Goal: Answer question/provide support

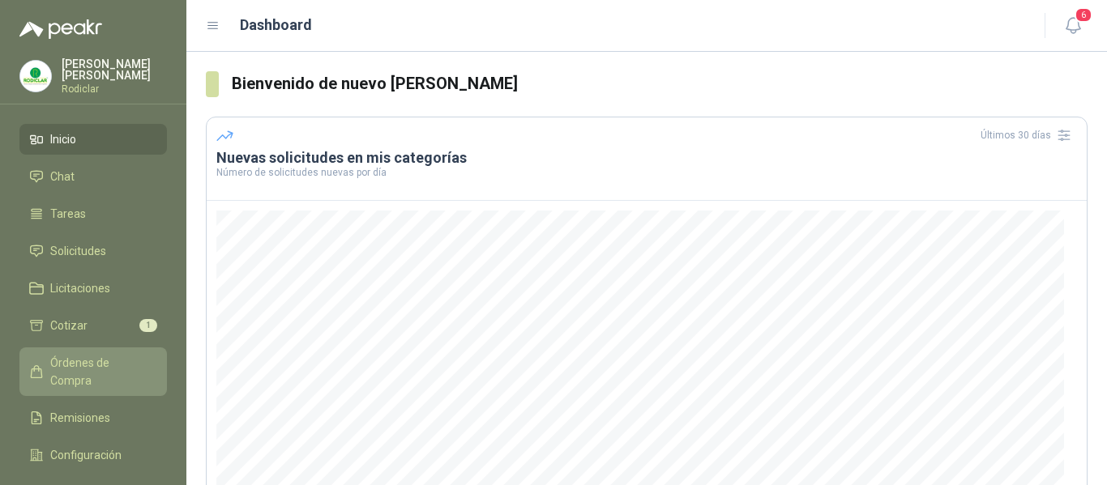
click at [92, 367] on span "Órdenes de Compra" at bounding box center [100, 372] width 101 height 36
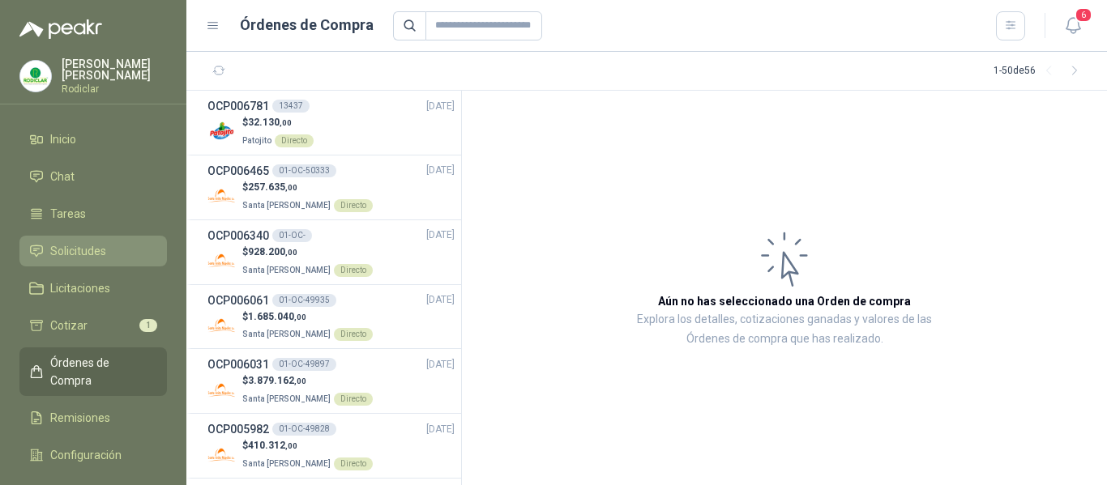
click at [70, 248] on span "Solicitudes" at bounding box center [78, 251] width 56 height 18
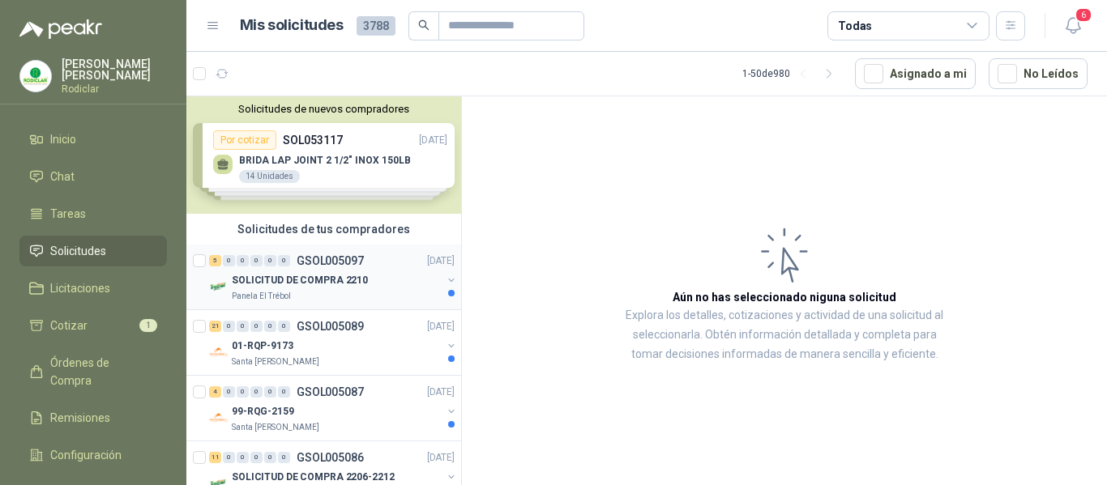
click at [382, 292] on div "Panela El Trébol" at bounding box center [337, 296] width 210 height 13
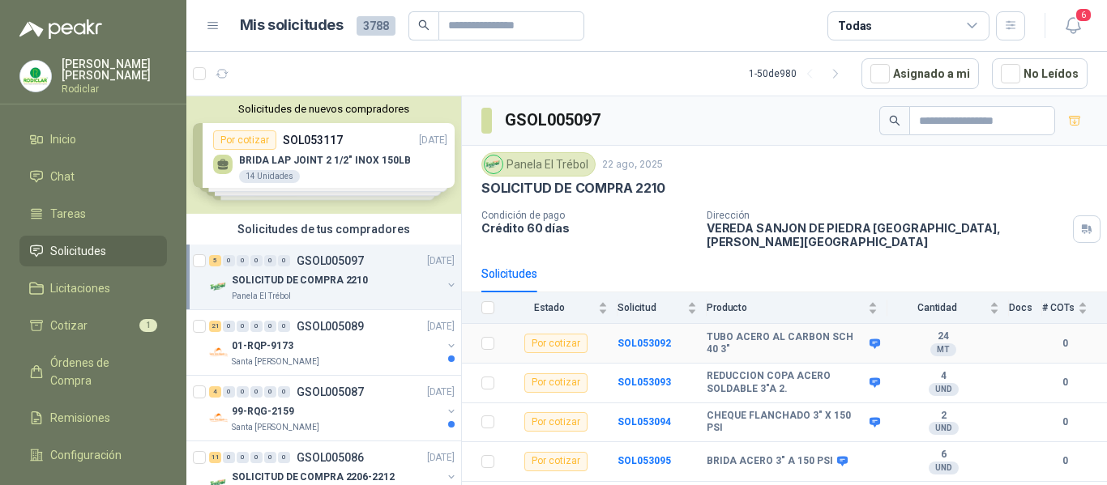
scroll to position [19, 0]
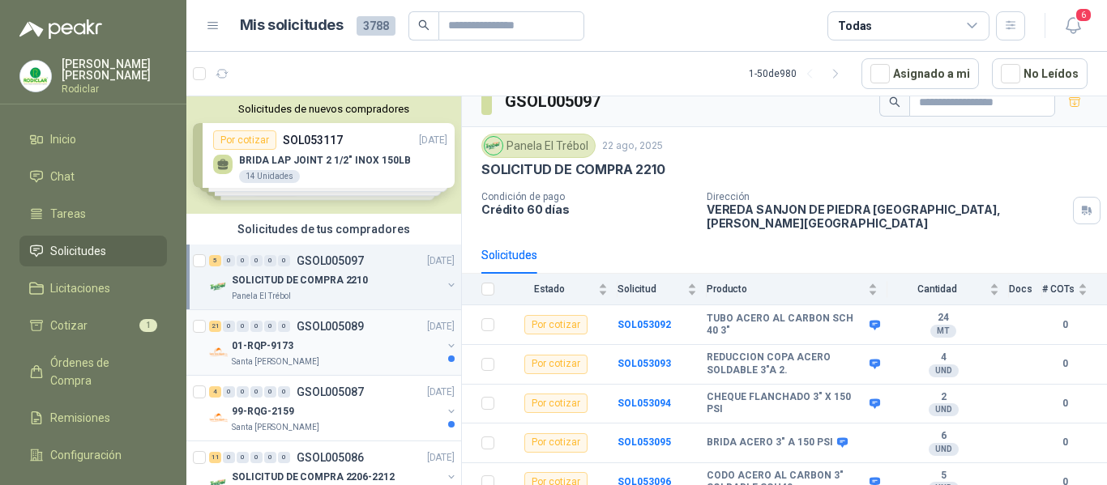
click at [327, 361] on div "Santa [PERSON_NAME]" at bounding box center [337, 362] width 210 height 13
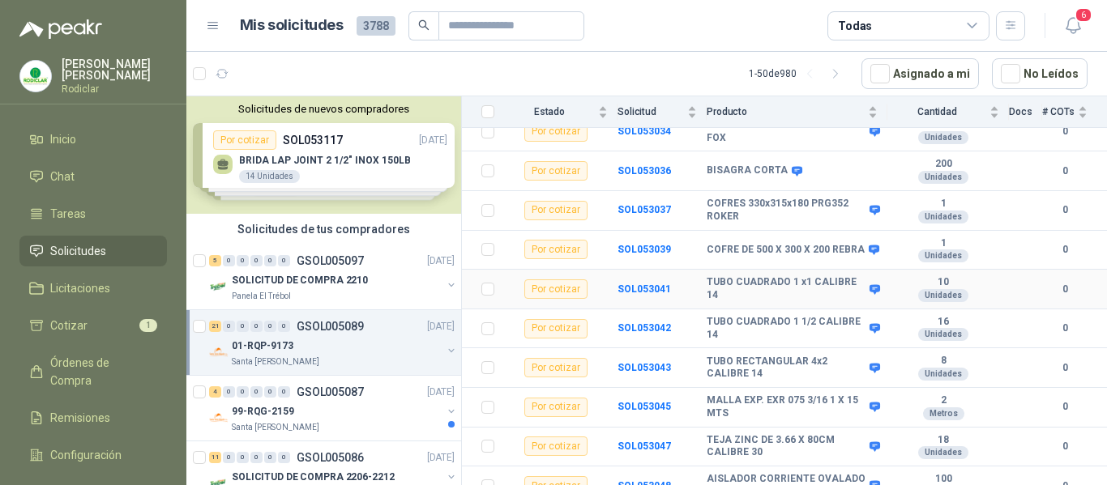
scroll to position [660, 0]
click at [347, 347] on div "01-RQP-9173" at bounding box center [337, 345] width 210 height 19
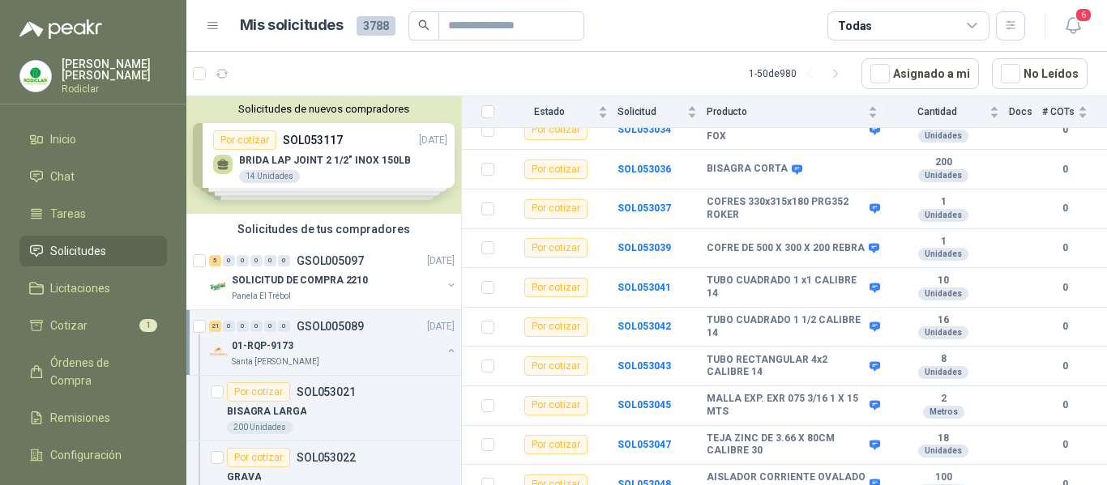
scroll to position [6, 0]
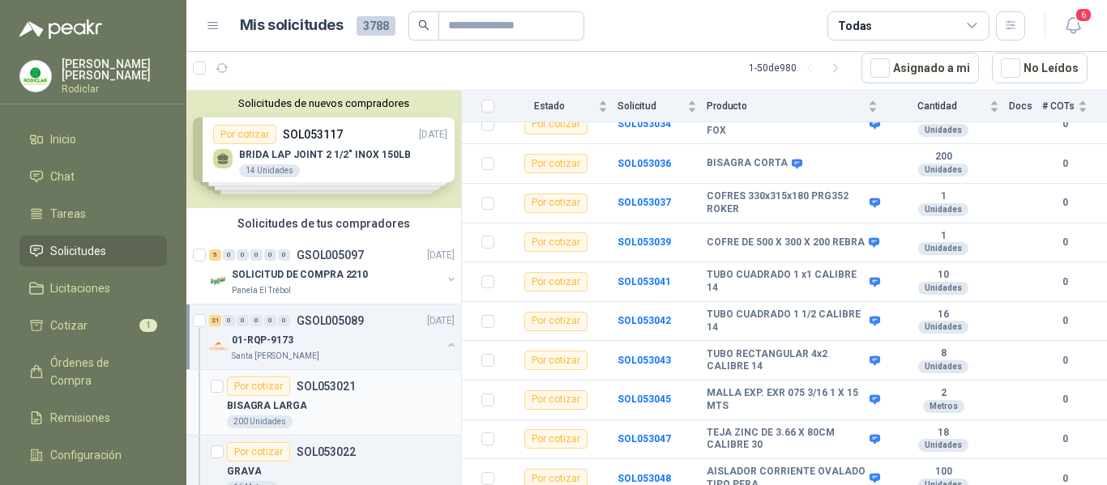
click at [336, 402] on div "BISAGRA LARGA" at bounding box center [341, 405] width 228 height 19
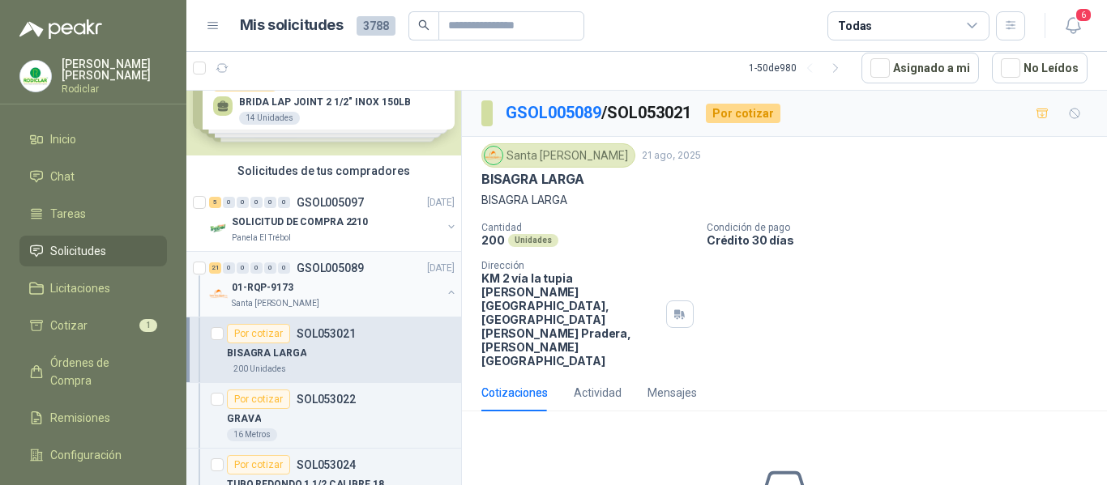
scroll to position [81, 0]
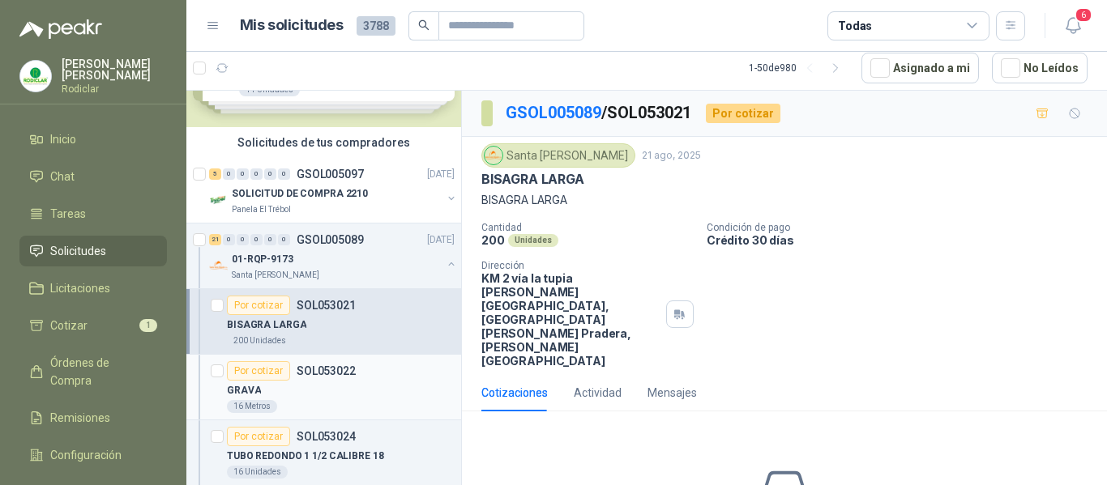
click at [374, 396] on div "GRAVA" at bounding box center [341, 390] width 228 height 19
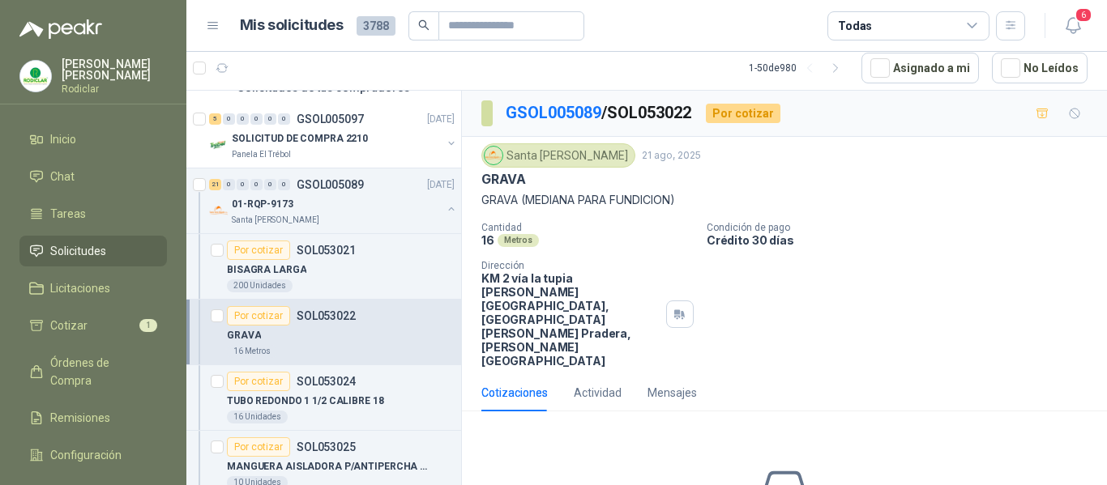
scroll to position [162, 0]
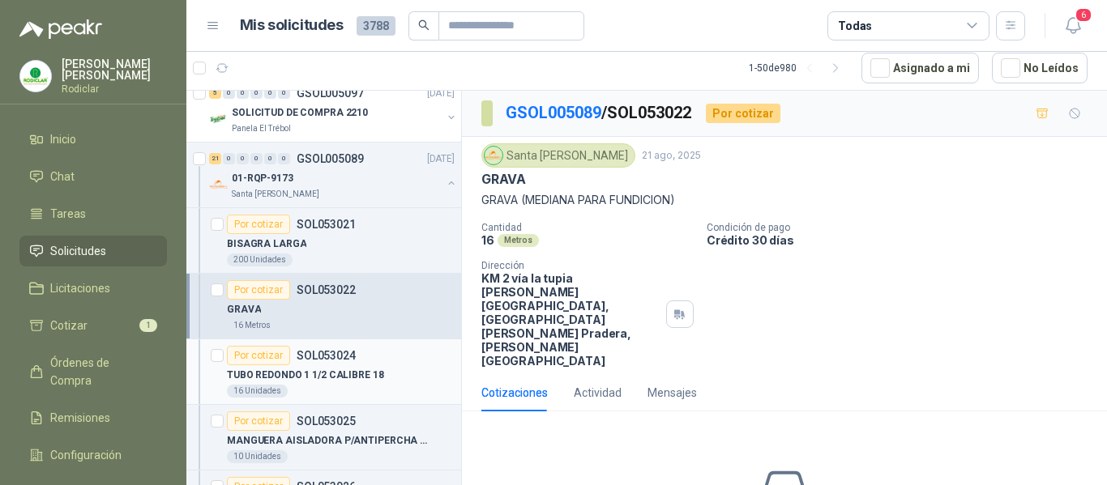
click at [379, 365] on div "Por cotizar SOL053024" at bounding box center [341, 355] width 228 height 19
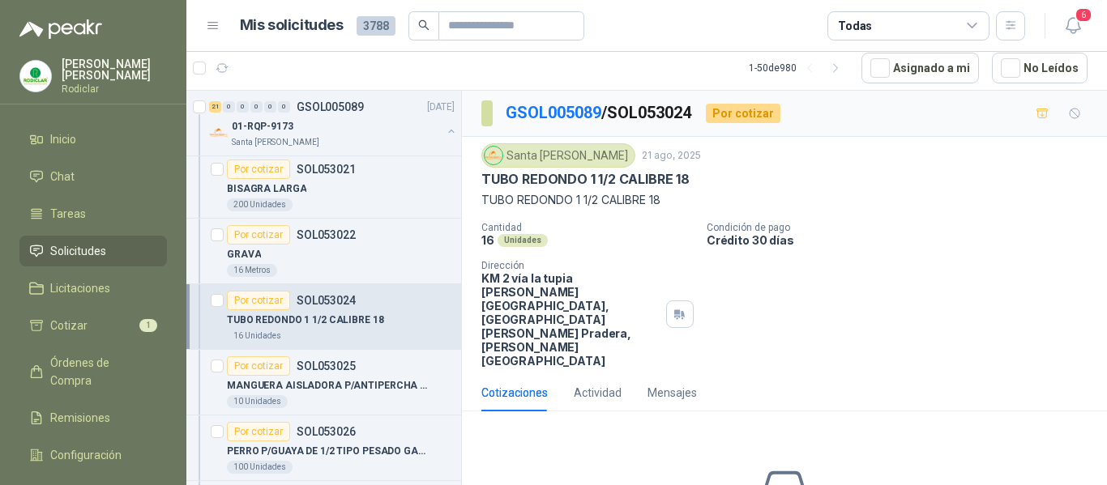
scroll to position [243, 0]
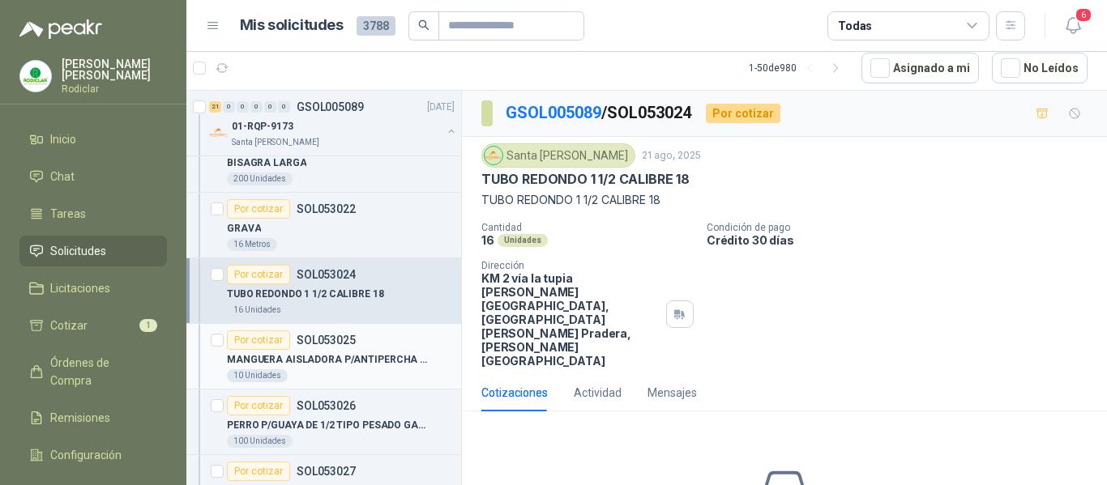
click at [362, 371] on div "10 Unidades" at bounding box center [341, 375] width 228 height 13
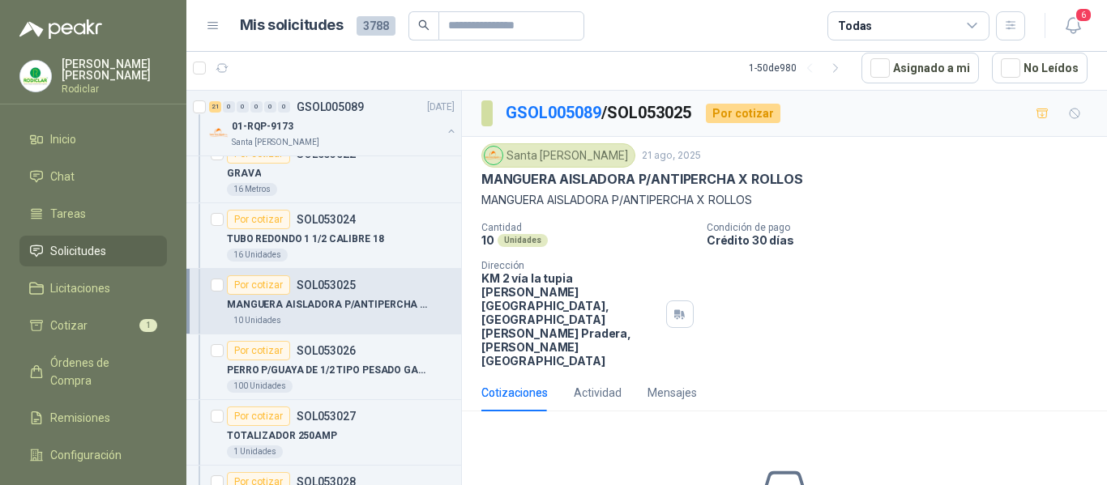
scroll to position [324, 0]
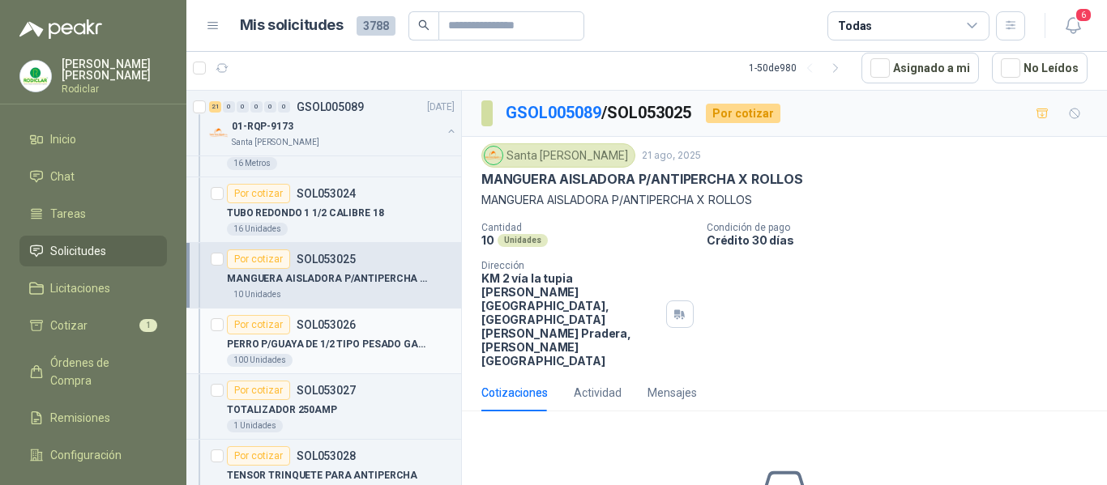
click at [371, 357] on div "100 Unidades" at bounding box center [341, 360] width 228 height 13
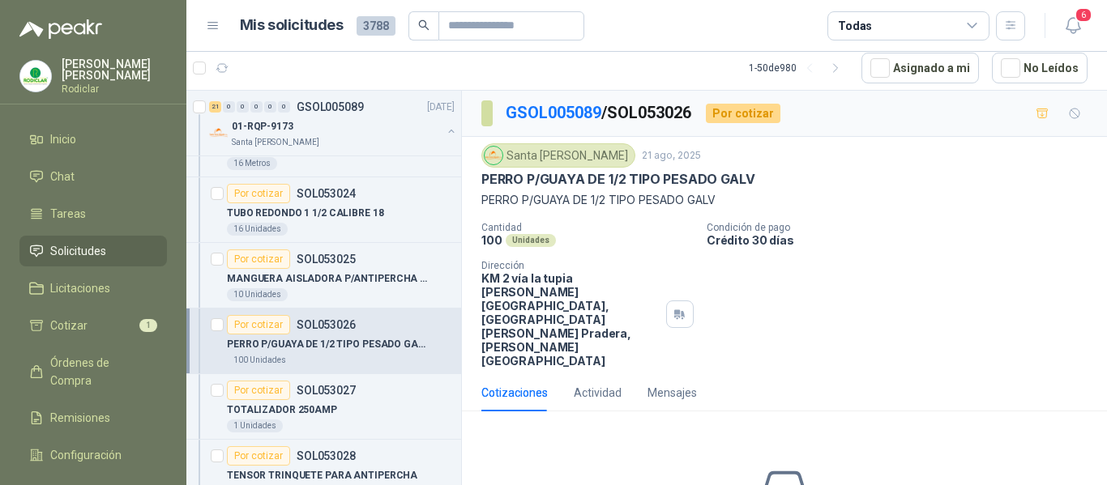
scroll to position [405, 0]
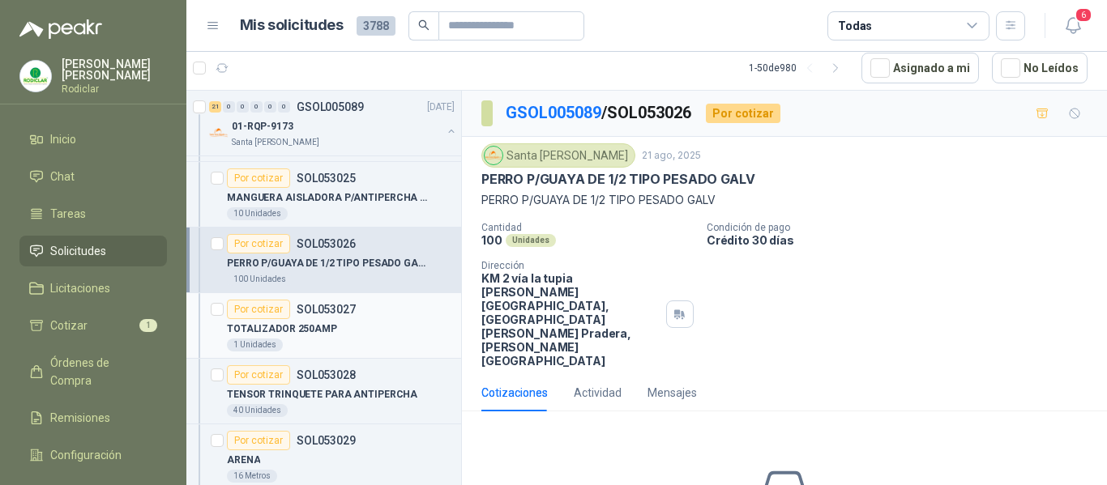
click at [382, 321] on div "TOTALIZADOR 250AMP" at bounding box center [341, 328] width 228 height 19
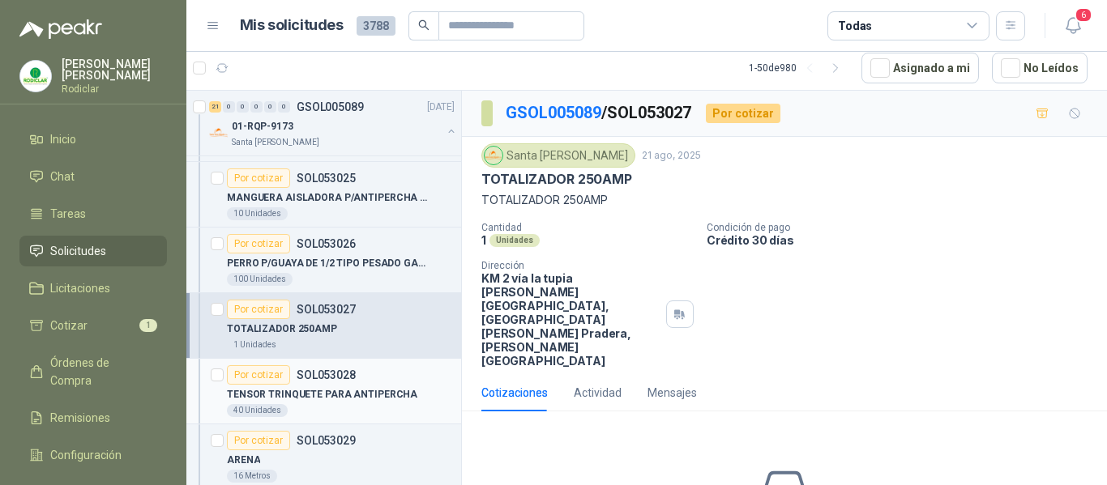
click at [384, 408] on div "40 Unidades" at bounding box center [341, 410] width 228 height 13
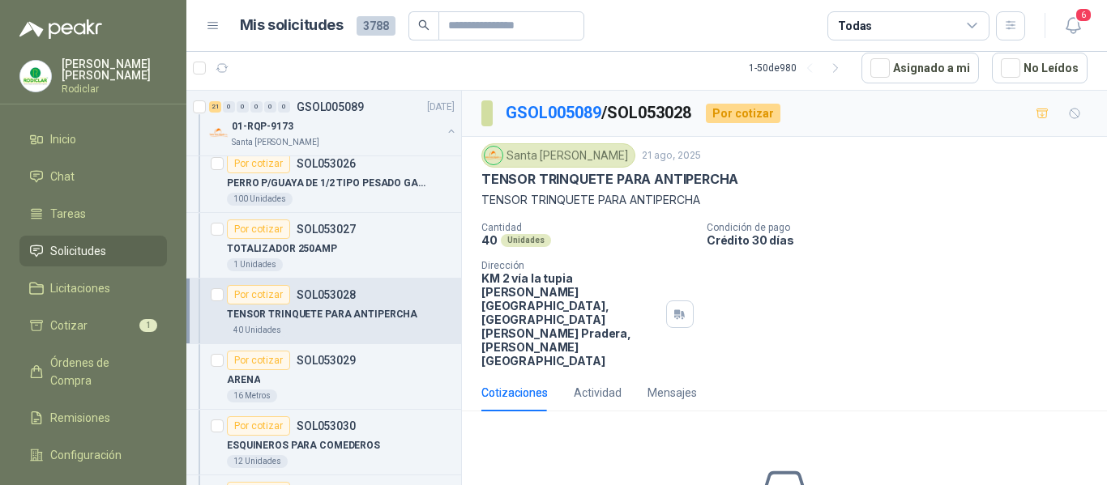
scroll to position [486, 0]
click at [370, 373] on div "ARENA" at bounding box center [341, 378] width 228 height 19
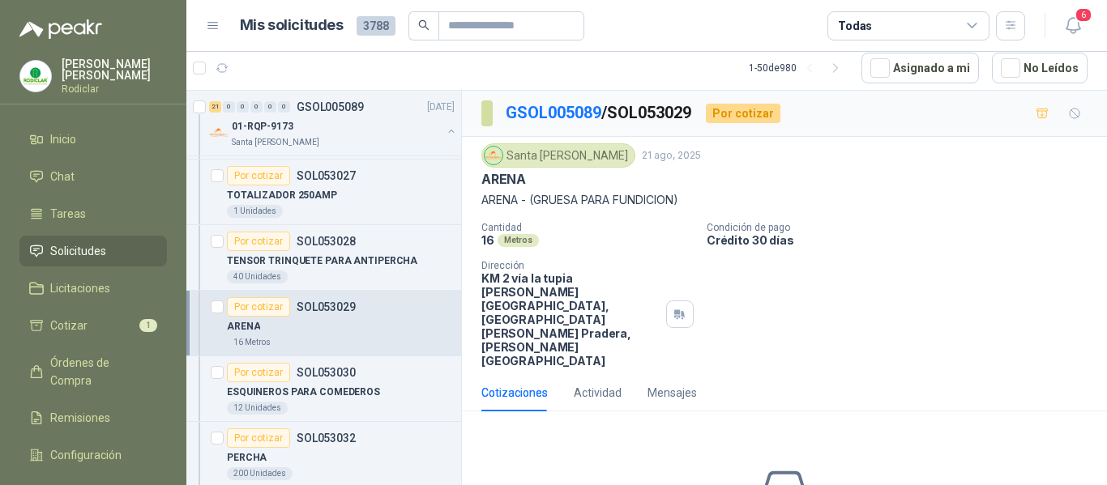
scroll to position [567, 0]
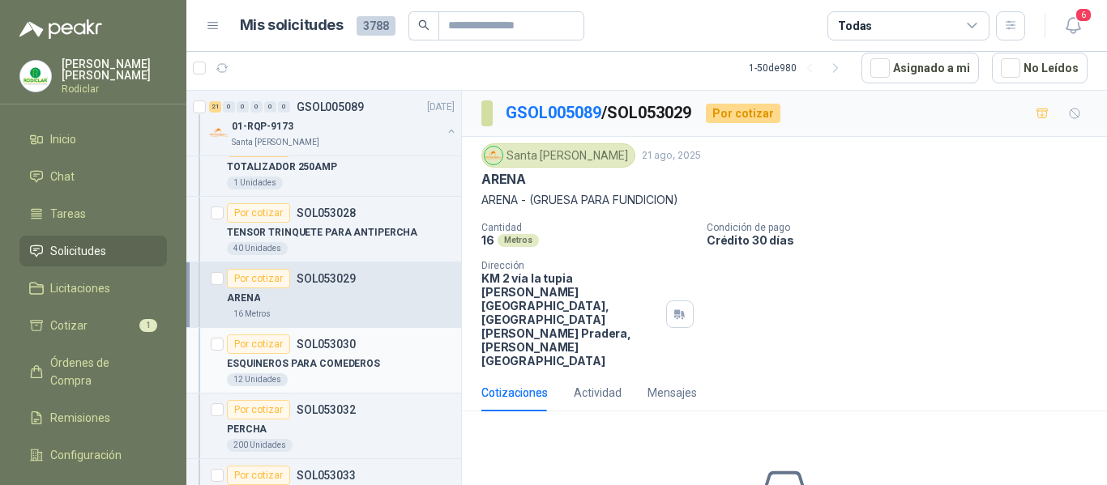
click at [380, 363] on div "ESQUINEROS PARA COMEDEROS" at bounding box center [341, 363] width 228 height 19
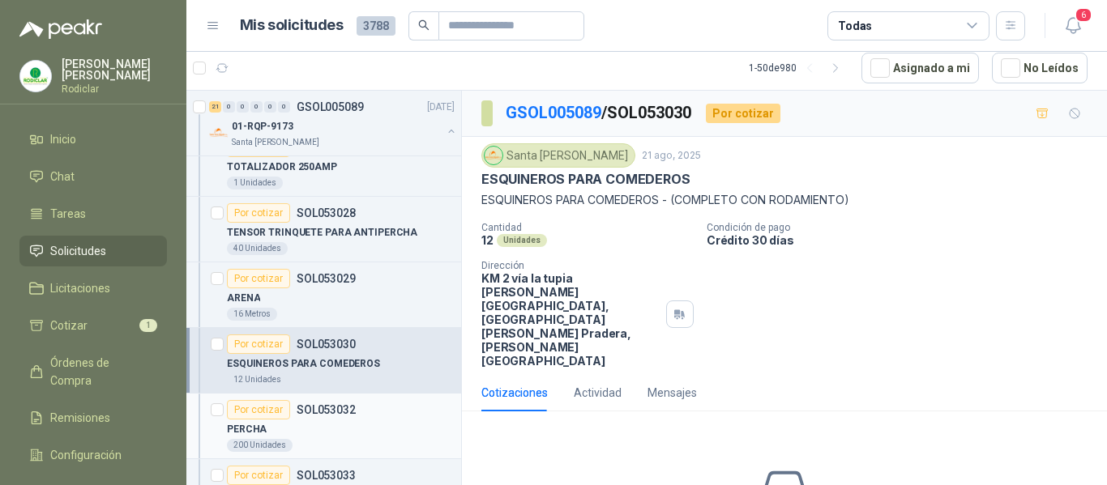
click at [383, 410] on div "Por cotizar SOL053032" at bounding box center [341, 409] width 228 height 19
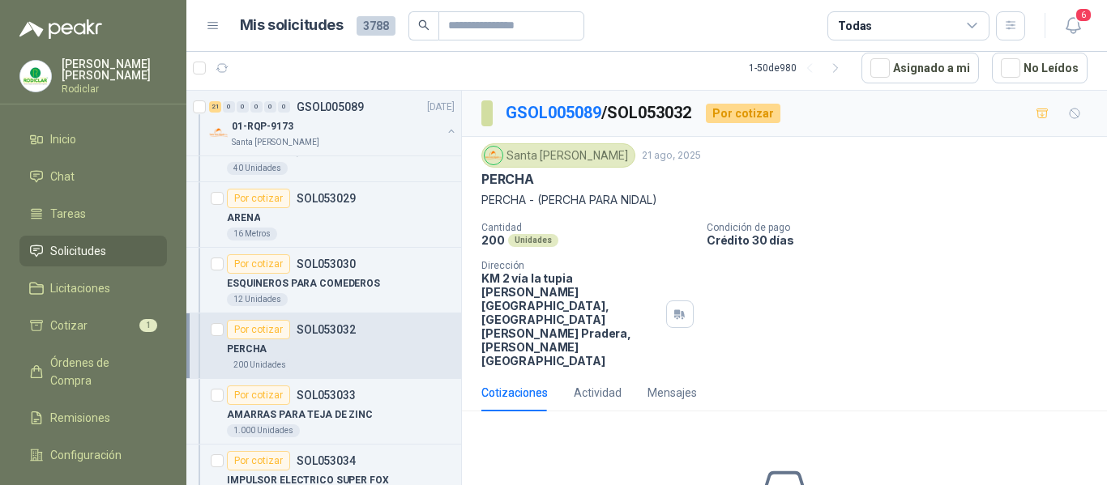
scroll to position [648, 0]
click at [387, 397] on div "Por cotizar SOL053033" at bounding box center [341, 394] width 228 height 19
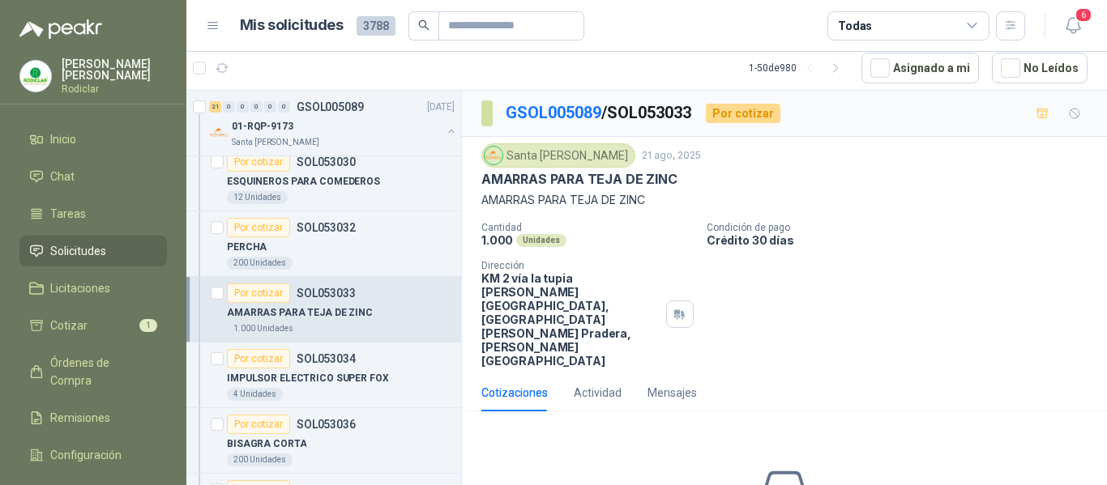
scroll to position [810, 0]
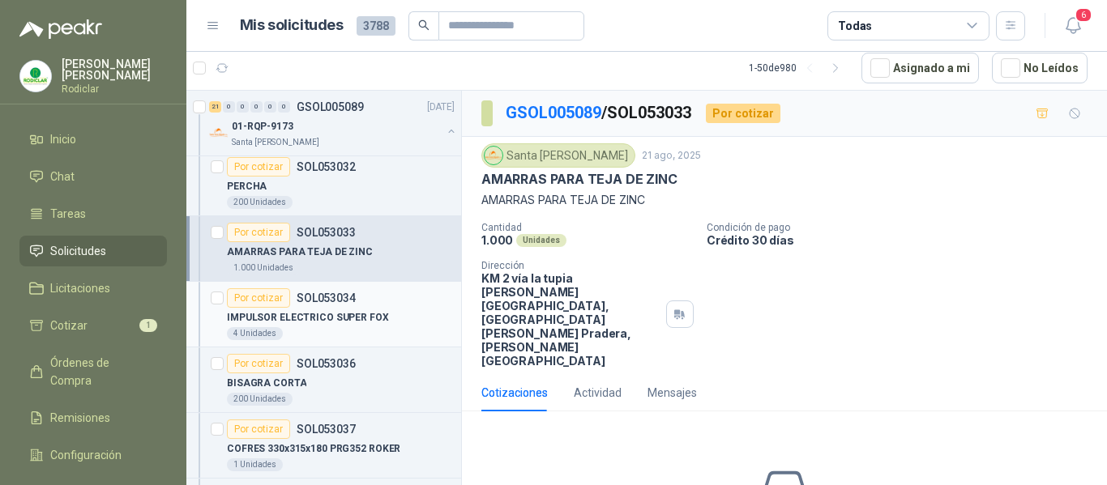
click at [384, 336] on div "4 Unidades" at bounding box center [341, 333] width 228 height 13
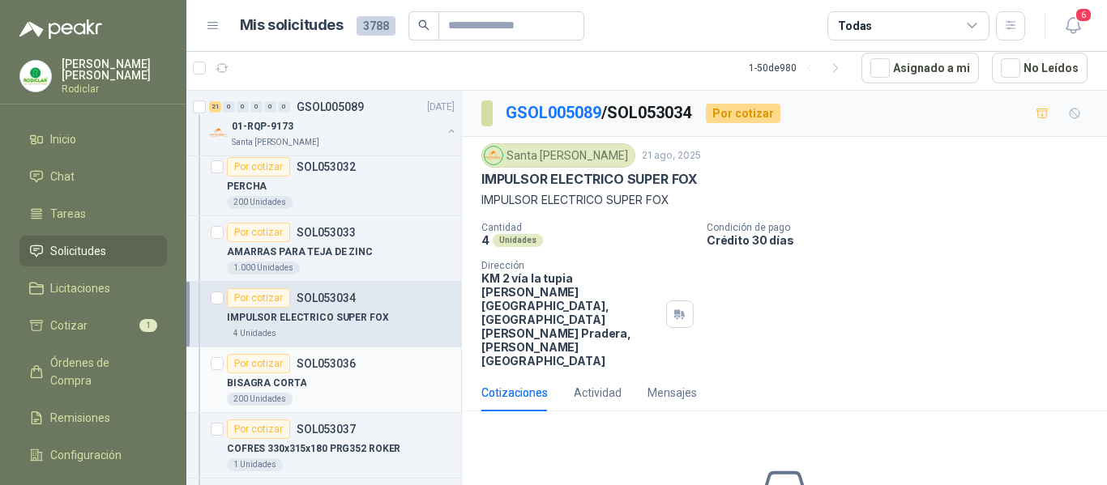
click at [391, 388] on div "BISAGRA CORTA" at bounding box center [341, 383] width 228 height 19
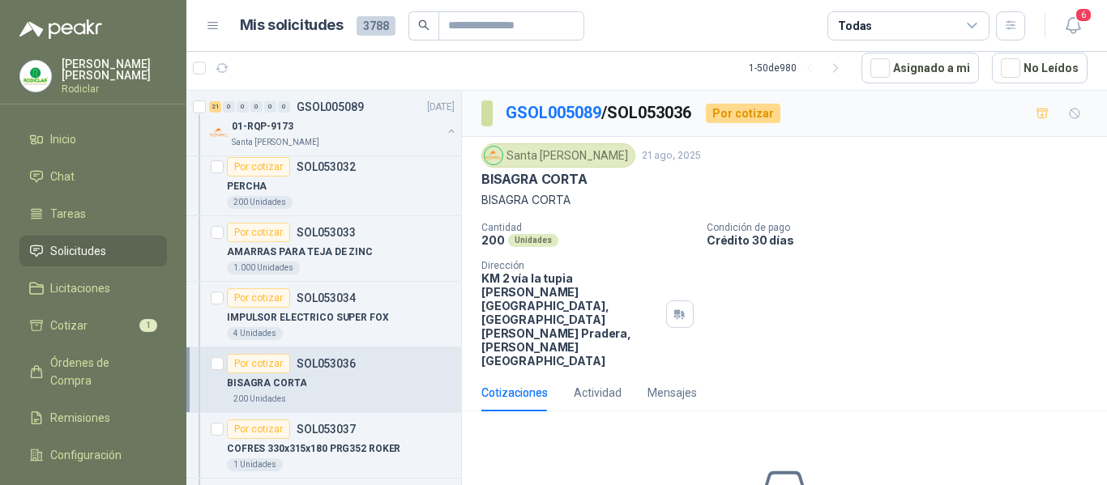
scroll to position [891, 0]
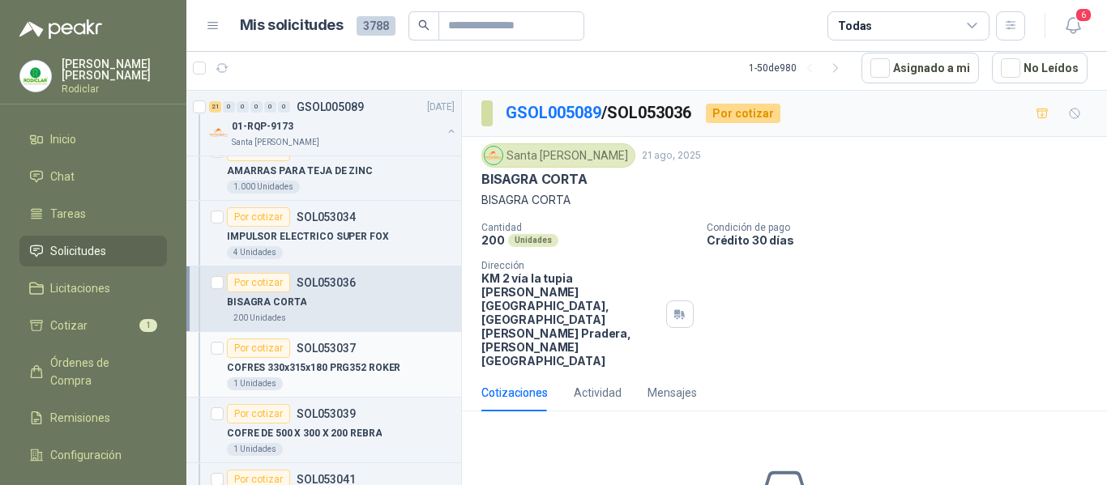
click at [391, 382] on div "1 Unidades" at bounding box center [341, 384] width 228 height 13
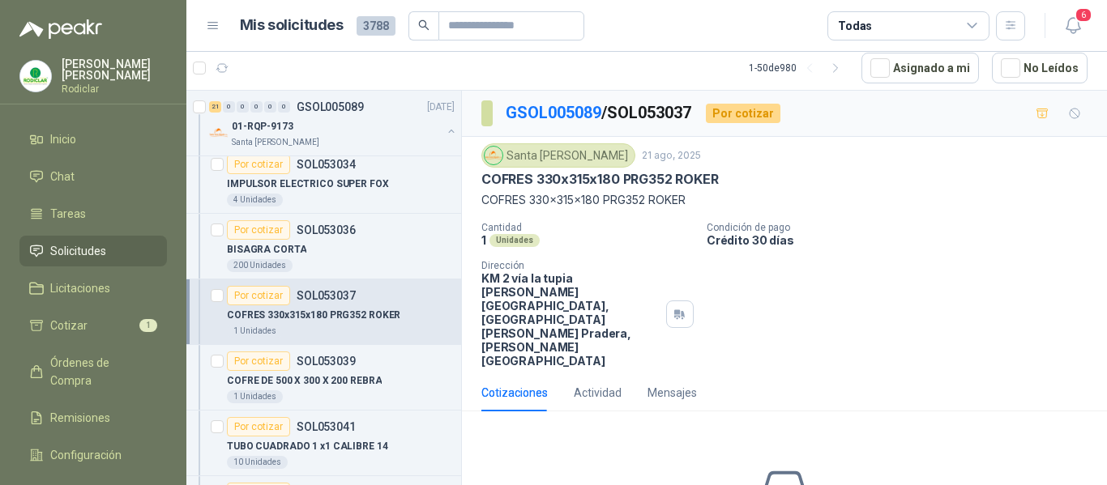
scroll to position [972, 0]
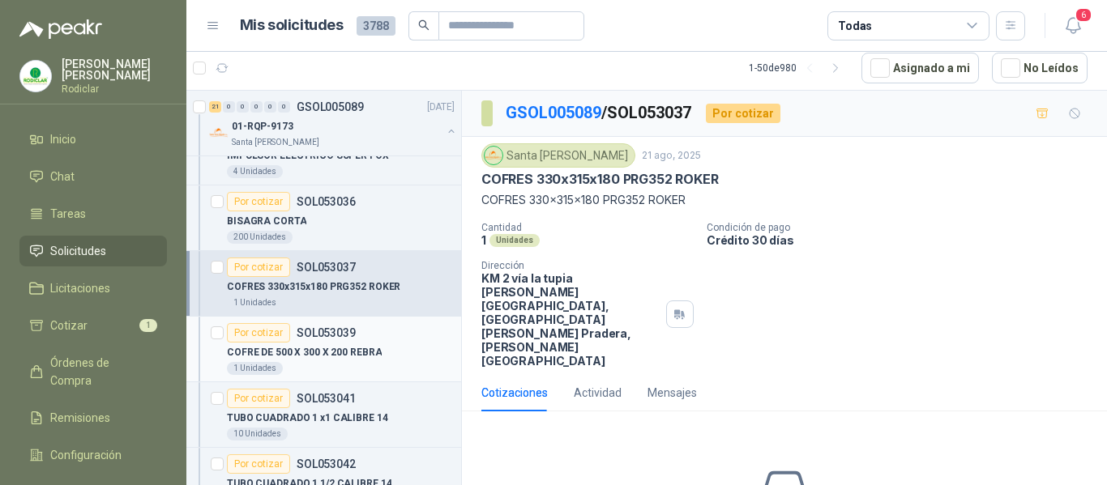
click at [390, 361] on div "COFRE DE 500 X 300 X 200 REBRA" at bounding box center [341, 352] width 228 height 19
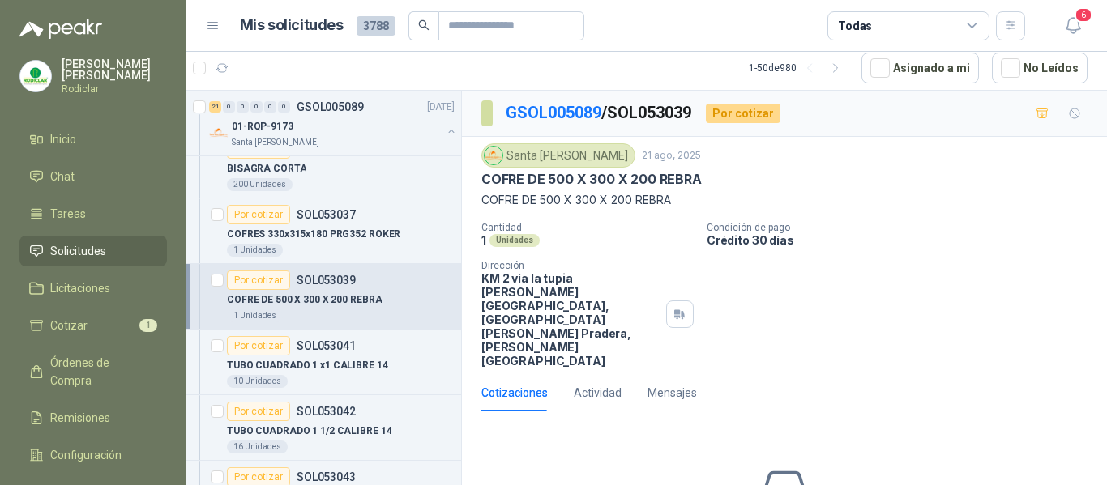
scroll to position [1053, 0]
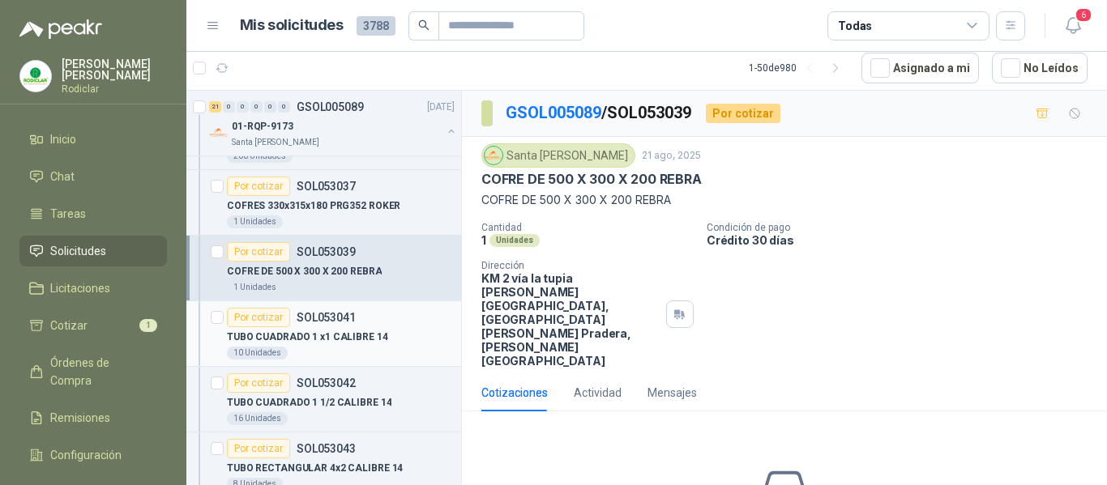
click at [382, 359] on div "10 Unidades" at bounding box center [341, 353] width 228 height 13
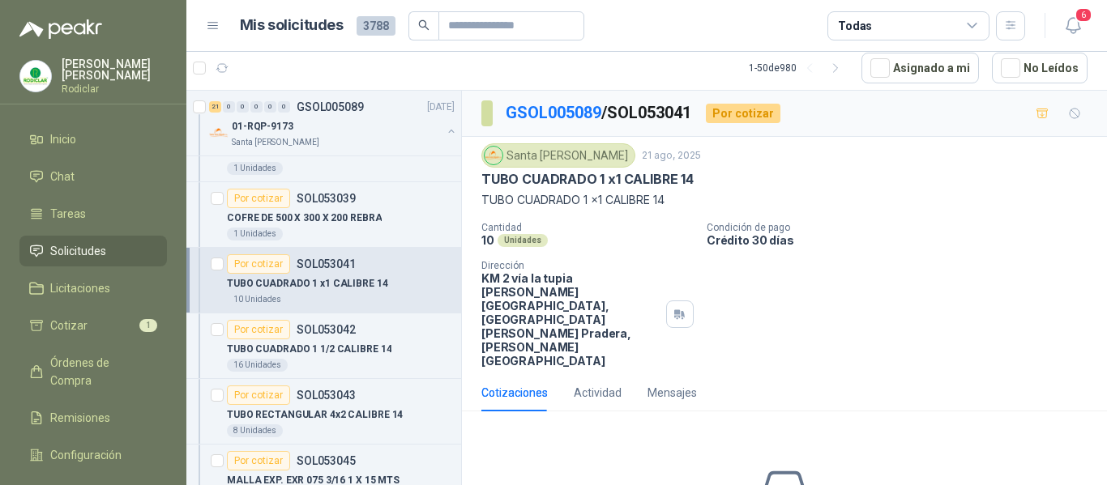
scroll to position [1134, 0]
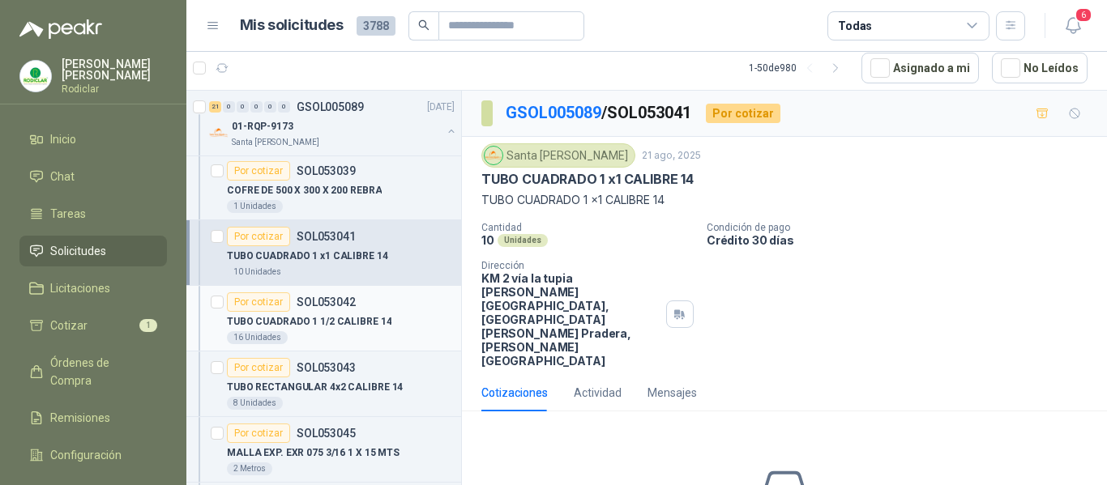
click at [386, 350] on article "Por cotizar SOL053042 TUBO [PERSON_NAME] 1 1/2 CALIBRE 14 16 Unidades" at bounding box center [323, 319] width 275 height 66
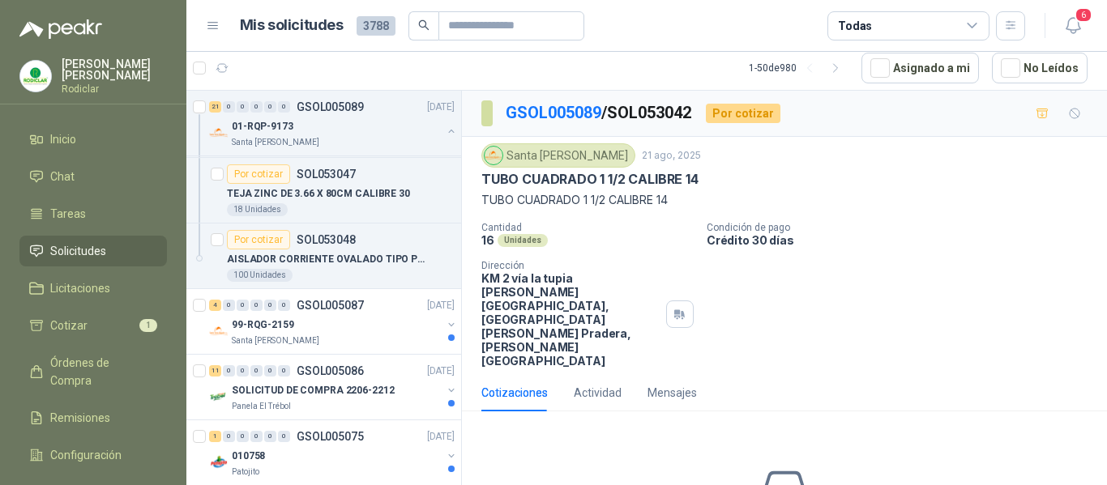
scroll to position [1539, 0]
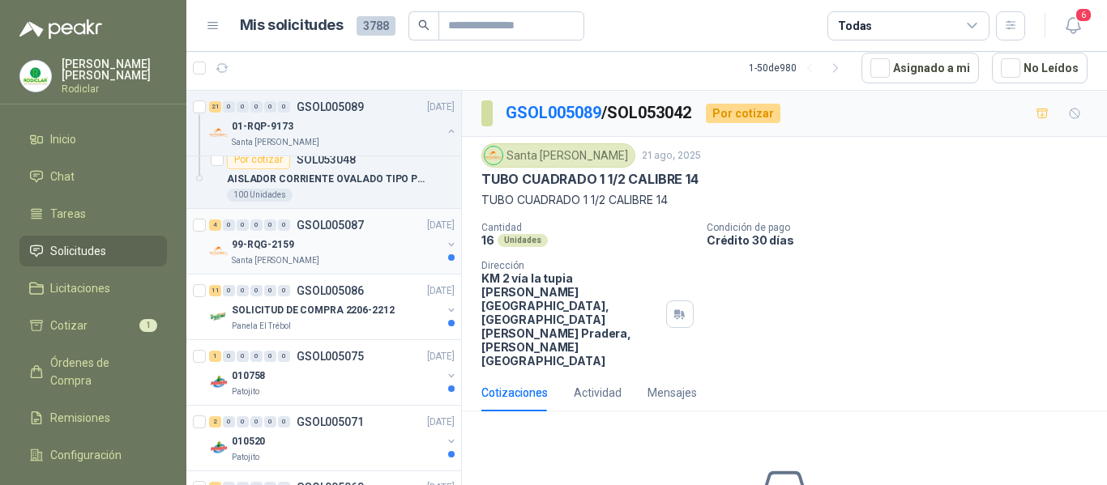
click at [375, 259] on div "Santa [PERSON_NAME]" at bounding box center [337, 260] width 210 height 13
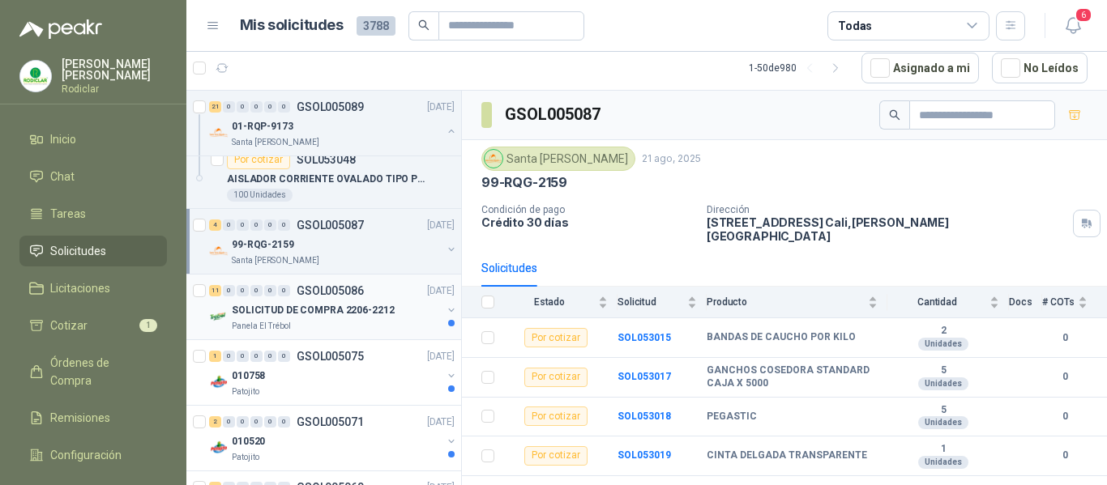
click at [370, 326] on div "Panela El Trébol" at bounding box center [337, 326] width 210 height 13
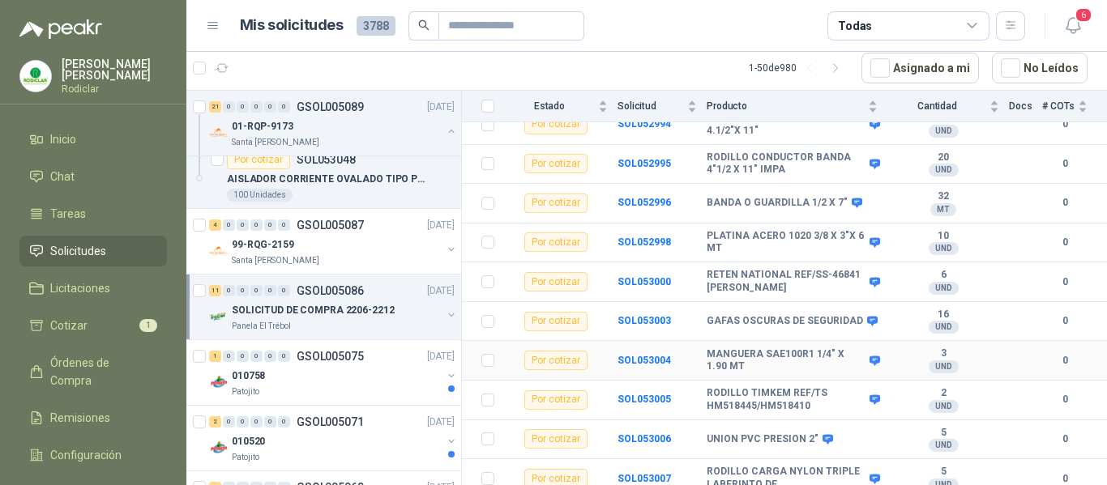
scroll to position [255, 0]
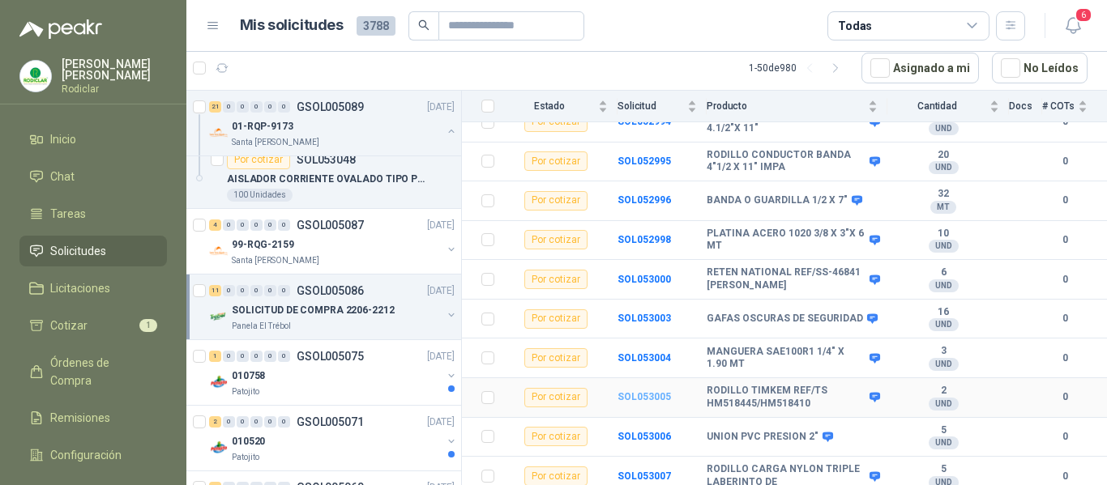
click at [631, 391] on b "SOL053005" at bounding box center [643, 396] width 53 height 11
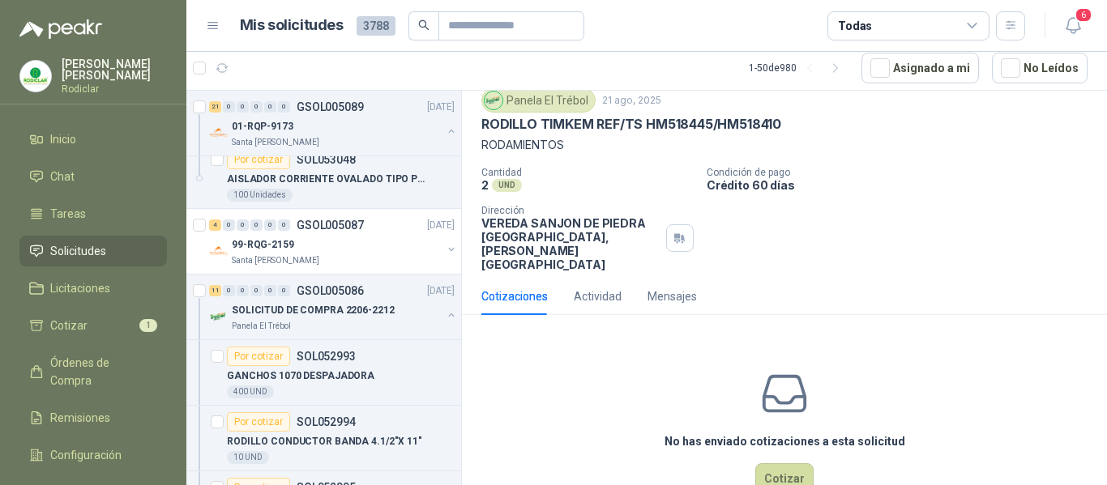
scroll to position [78, 0]
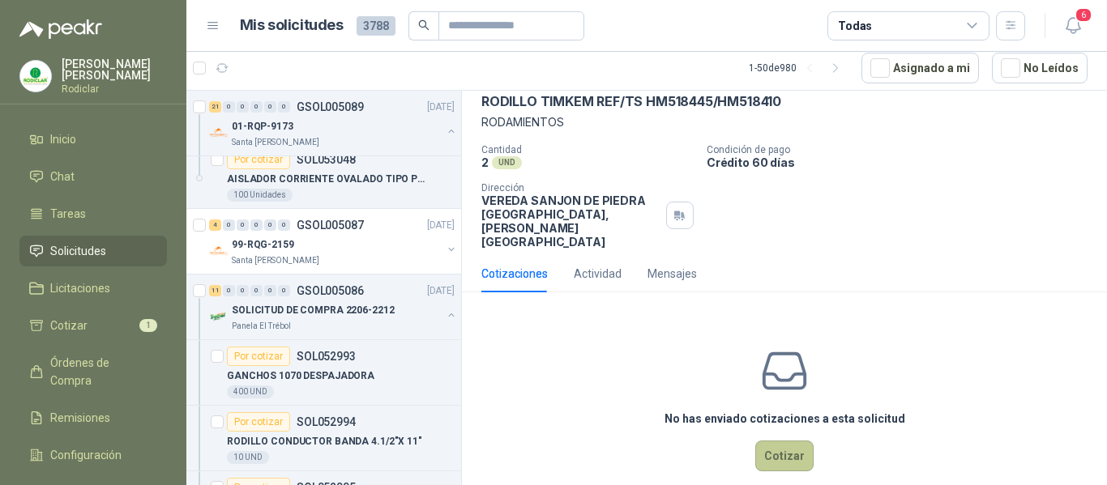
click at [778, 441] on button "Cotizar" at bounding box center [784, 456] width 58 height 31
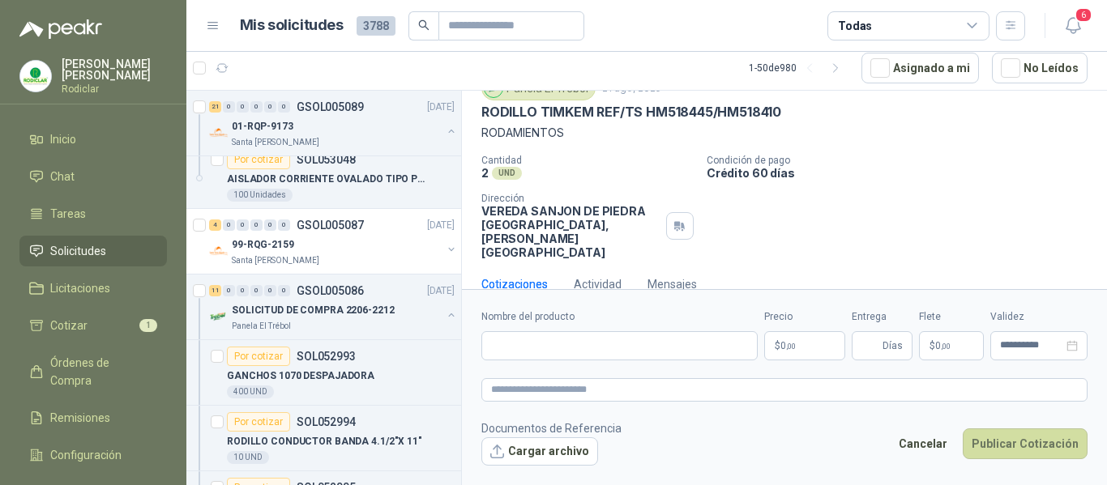
scroll to position [66, 0]
drag, startPoint x: 481, startPoint y: 112, endPoint x: 779, endPoint y: 114, distance: 297.4
click at [779, 114] on p "RODILLO TIMKEM REF/TS HM518445/HM518410" at bounding box center [631, 113] width 300 height 17
copy p "RODILLO TIMKEM REF/TS HM518445/HM518410"
click at [543, 335] on input "Nombre del producto" at bounding box center [619, 345] width 276 height 29
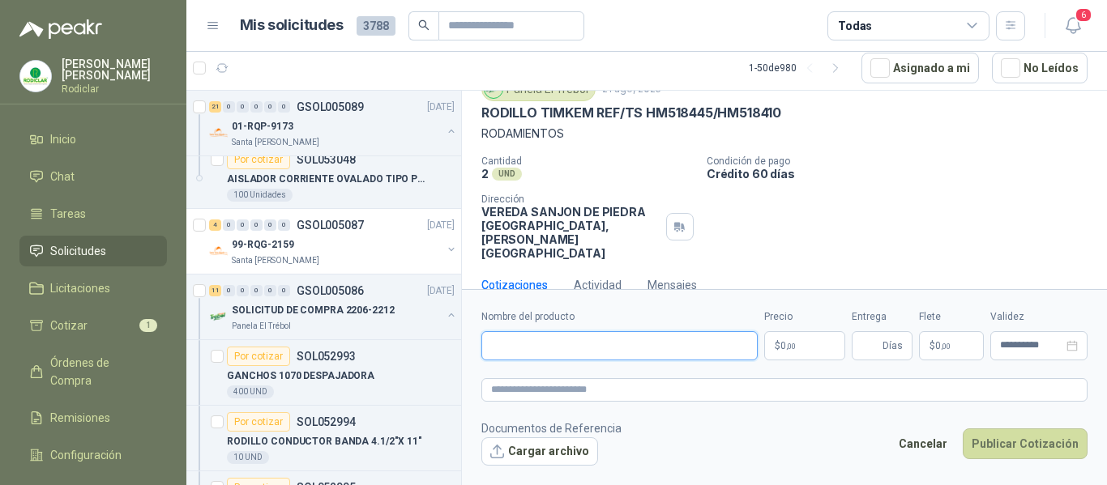
paste input "**********"
type input "**********"
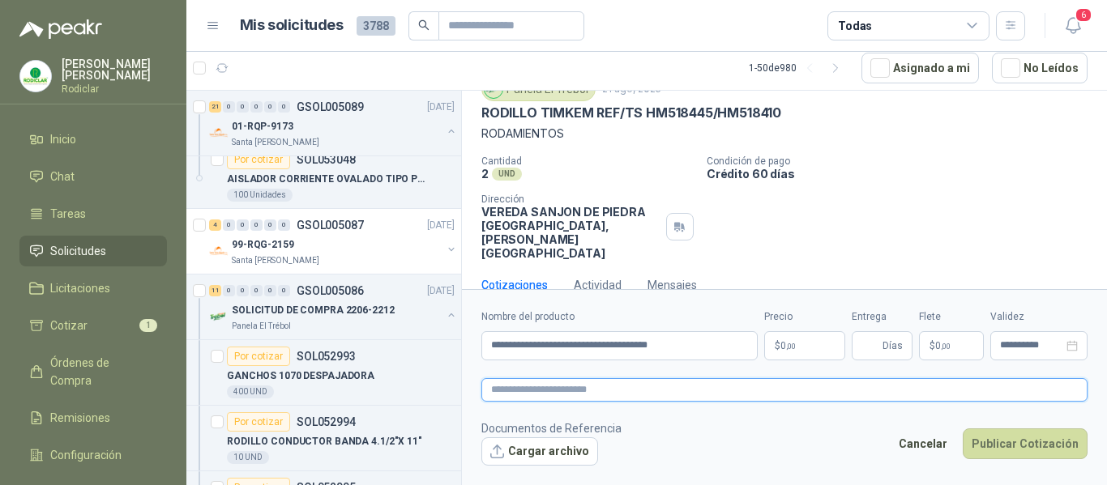
click at [576, 393] on textarea at bounding box center [784, 389] width 606 height 23
paste textarea "**********"
type textarea "**********"
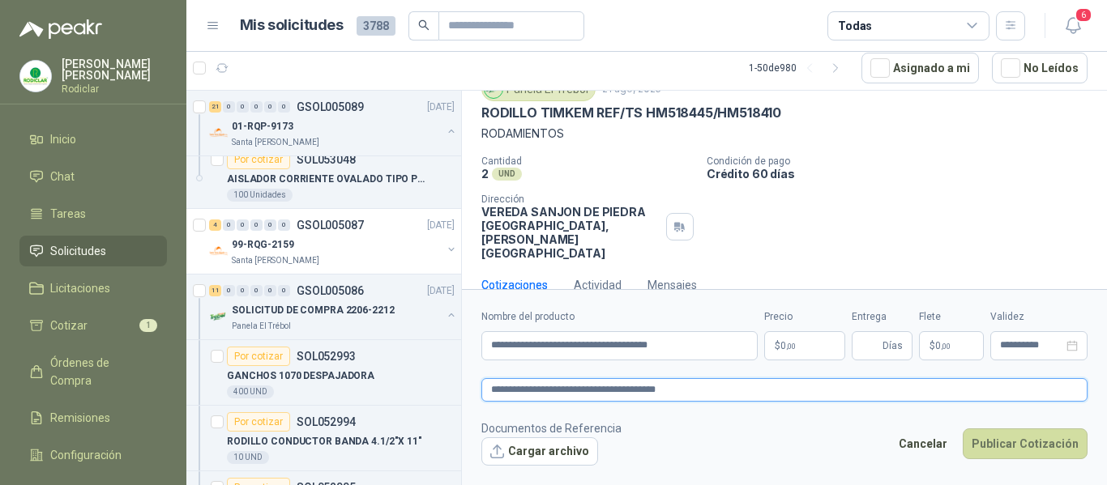
type textarea "**********"
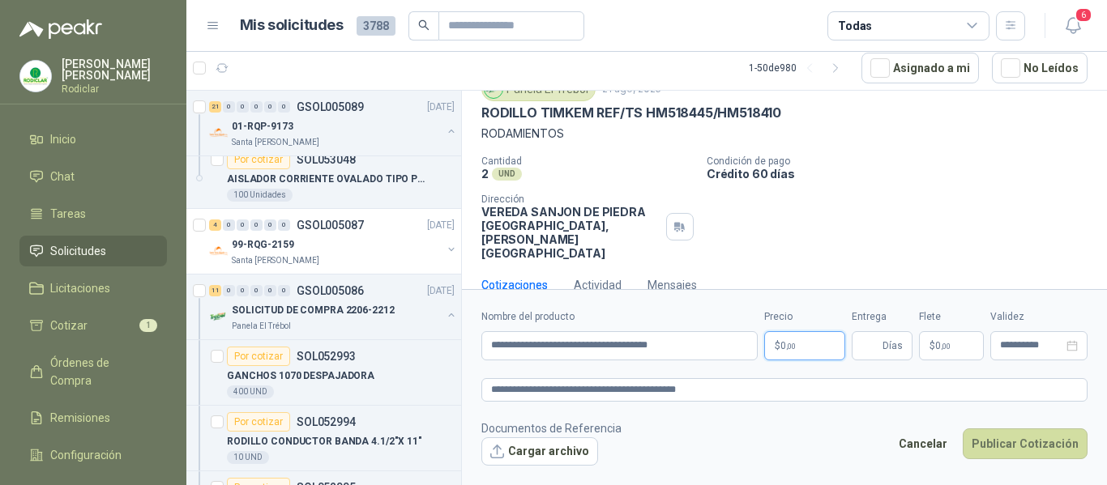
click at [792, 345] on span ",00" at bounding box center [791, 346] width 10 height 9
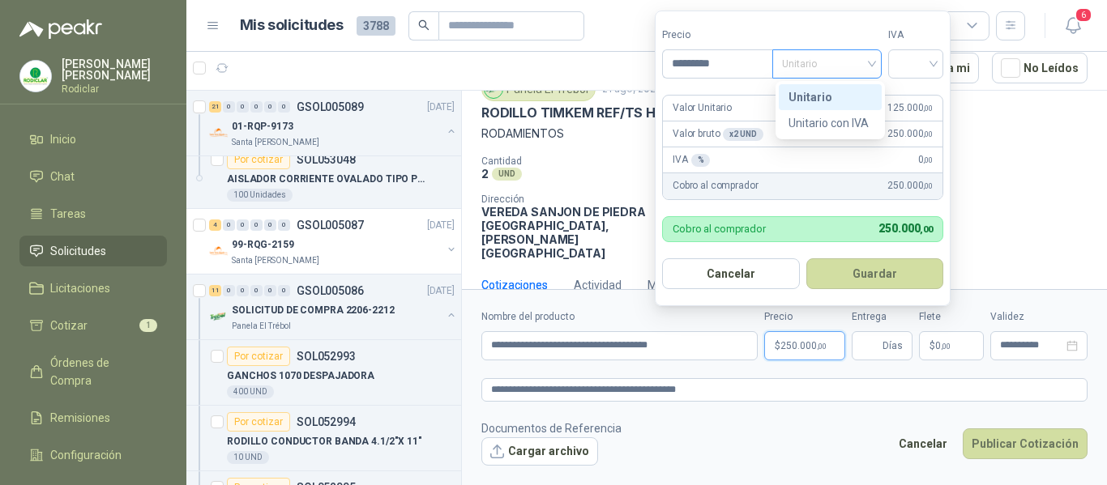
click at [866, 61] on span "Unitario" at bounding box center [827, 64] width 90 height 24
type input "*********"
click at [831, 92] on div "Unitario" at bounding box center [829, 97] width 83 height 18
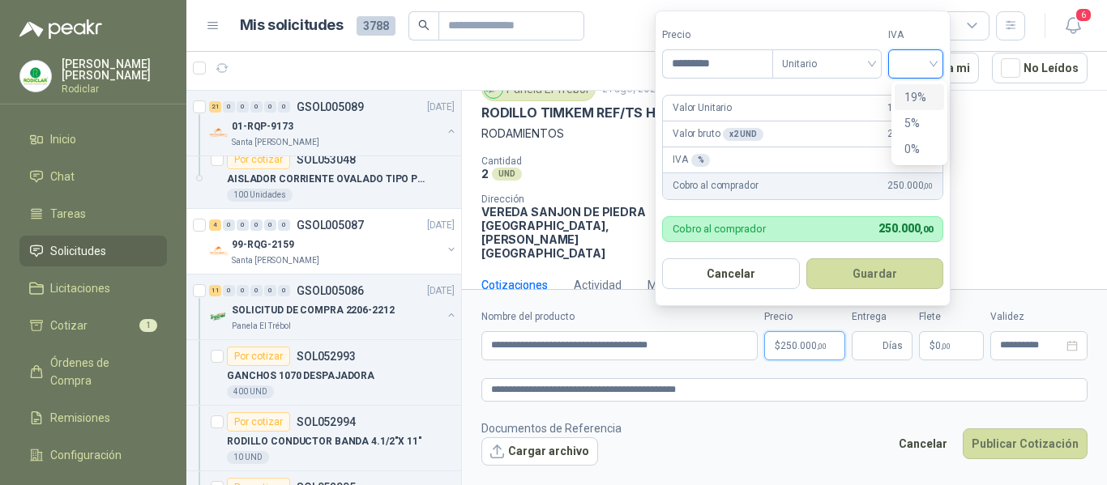
click at [912, 58] on input "search" at bounding box center [916, 62] width 36 height 24
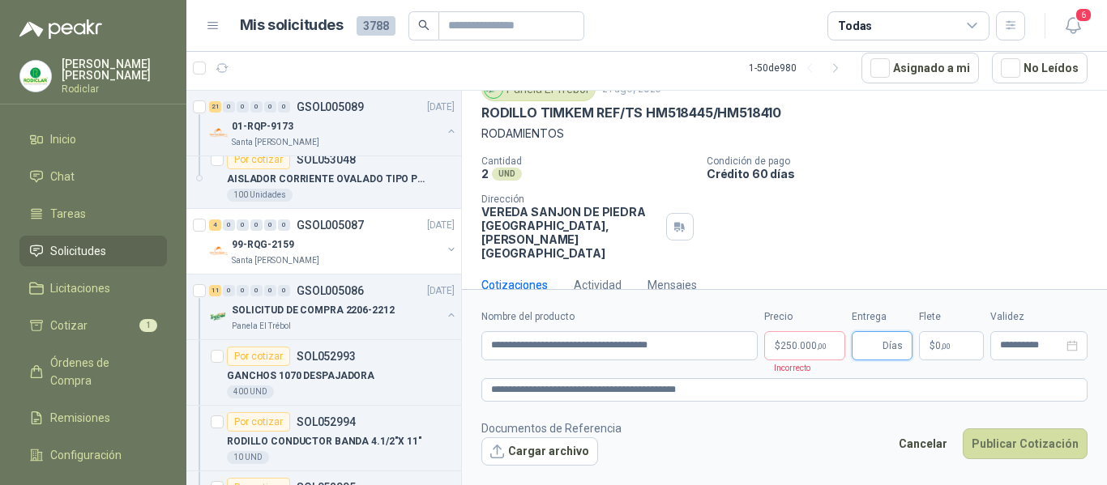
click at [872, 339] on input "Entrega" at bounding box center [870, 346] width 18 height 28
type input "*"
click at [1028, 438] on button "Publicar Cotización" at bounding box center [1025, 444] width 125 height 31
click at [792, 344] on span "250.000 ,00" at bounding box center [803, 346] width 46 height 10
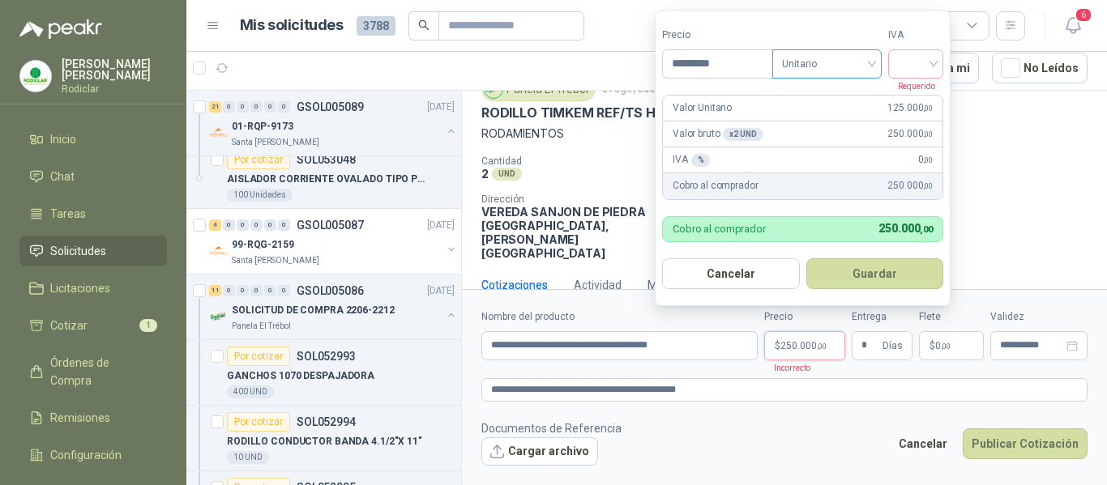
click at [837, 70] on span "Unitario" at bounding box center [827, 64] width 90 height 24
click at [903, 58] on input "search" at bounding box center [916, 62] width 36 height 24
click at [915, 90] on div "19%" at bounding box center [919, 97] width 30 height 18
click at [883, 267] on button "Guardar" at bounding box center [877, 273] width 139 height 31
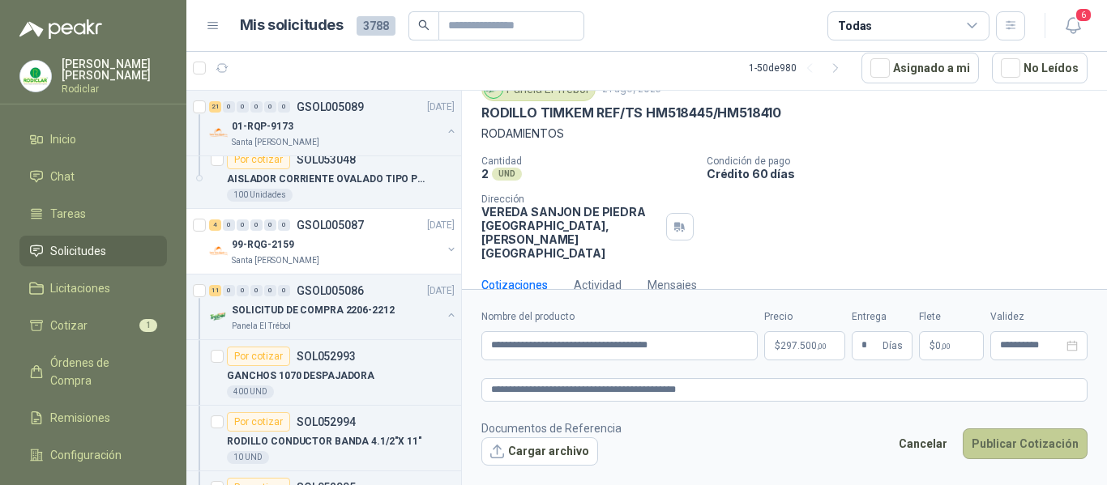
click at [1016, 446] on button "Publicar Cotización" at bounding box center [1025, 444] width 125 height 31
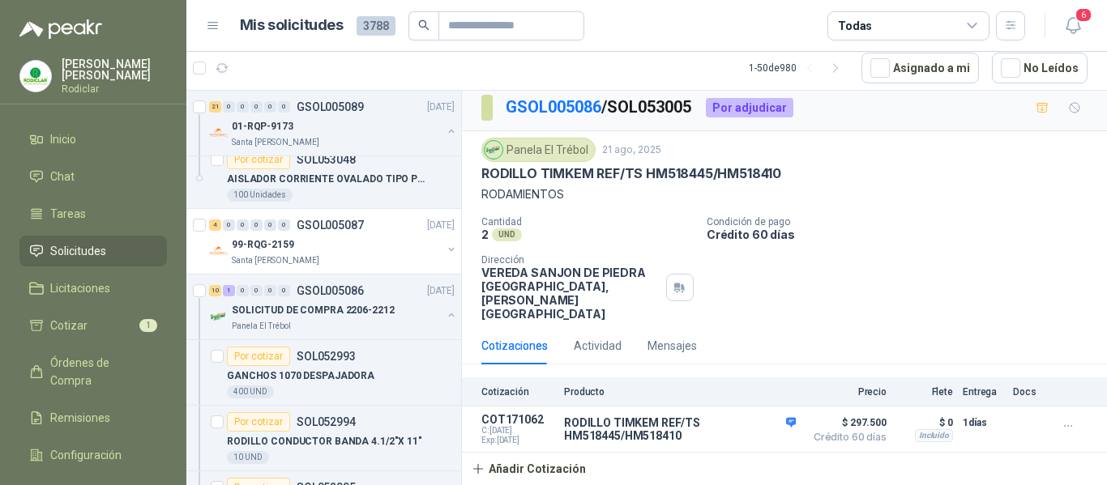
scroll to position [0, 0]
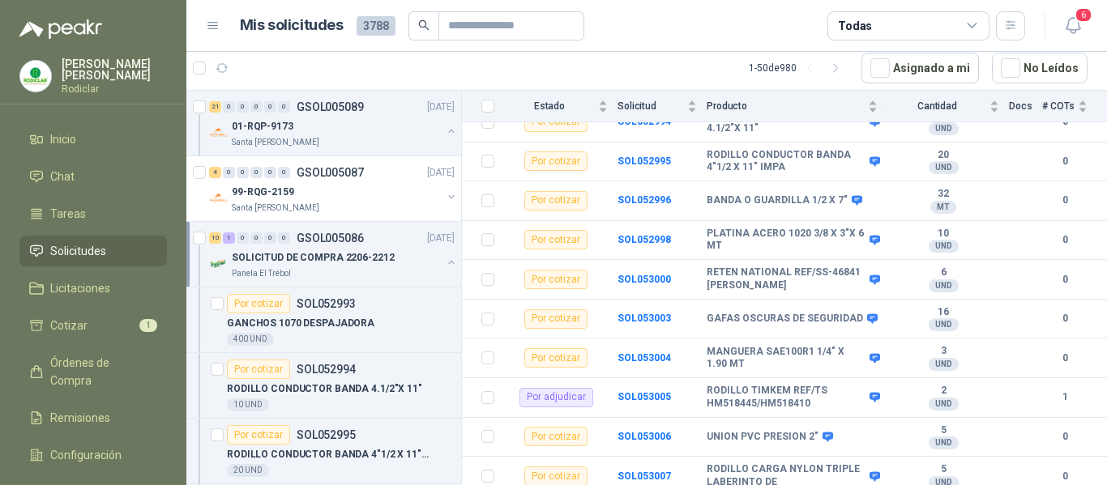
scroll to position [1620, 0]
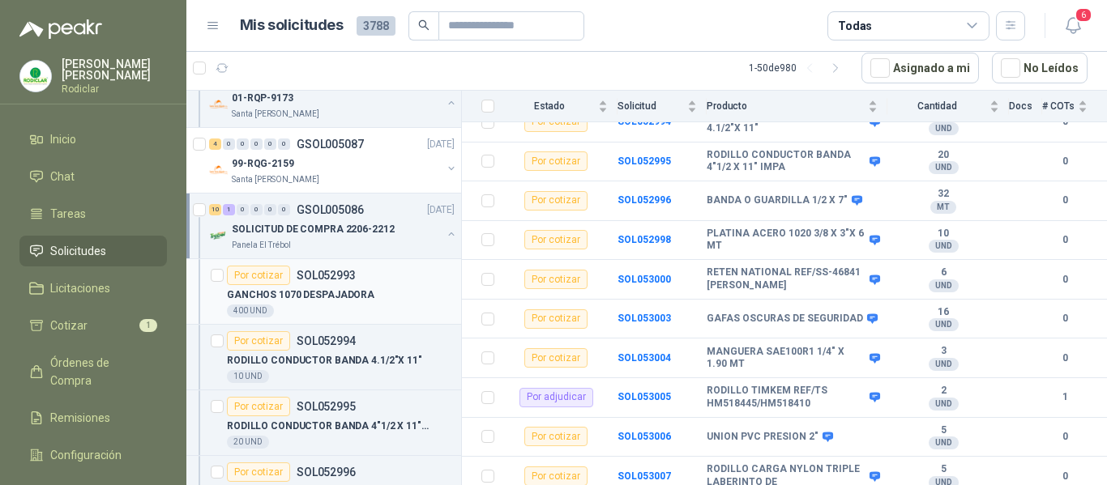
click at [389, 281] on div "Por cotizar SOL052993" at bounding box center [341, 275] width 228 height 19
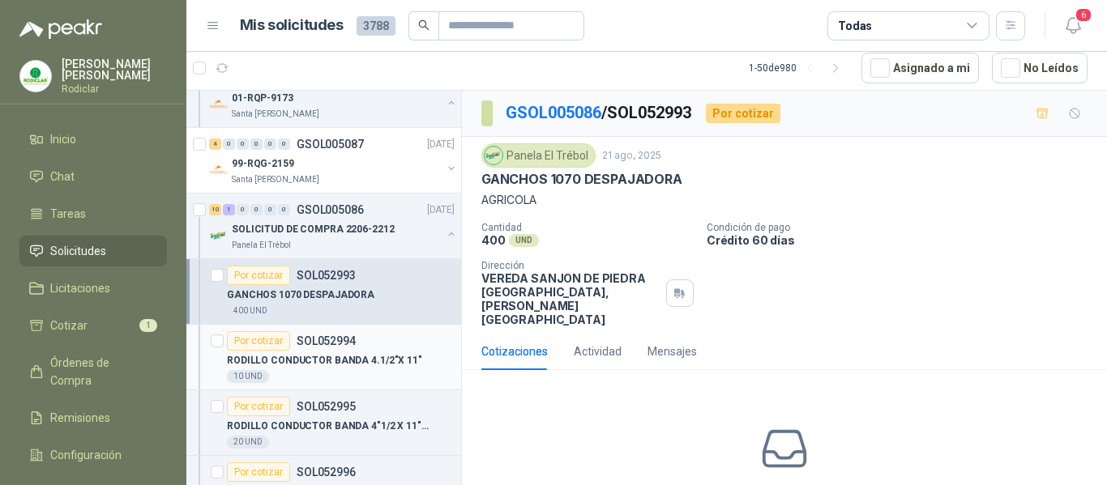
click at [416, 354] on div "RODILLO CONDUCTOR BANDA 4.1/2"X 11"" at bounding box center [341, 360] width 228 height 19
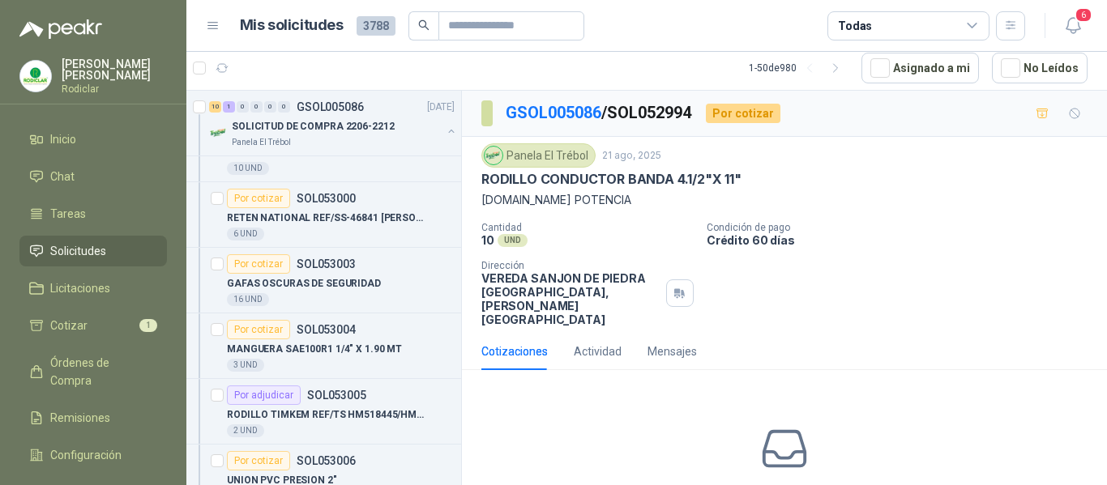
scroll to position [2269, 0]
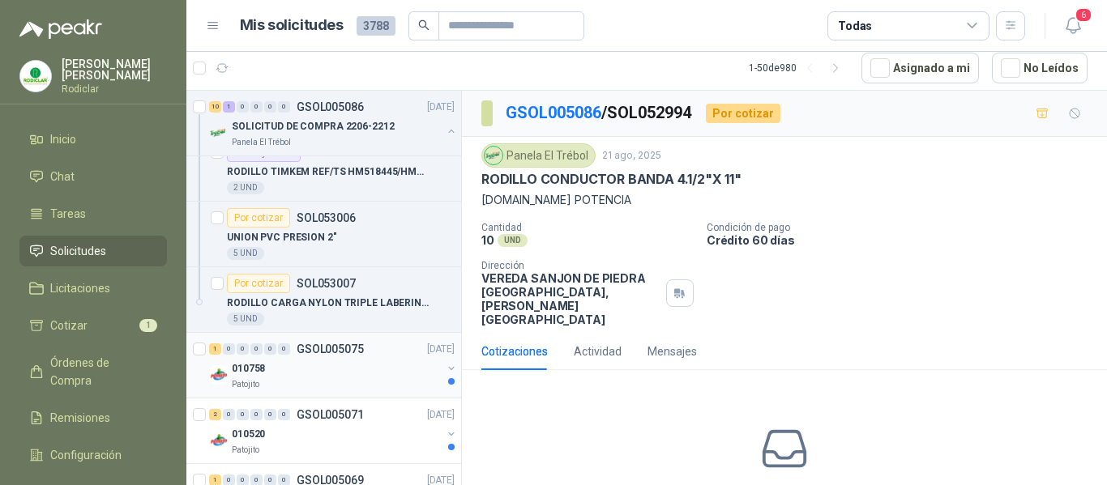
click at [353, 366] on div "010758" at bounding box center [337, 368] width 210 height 19
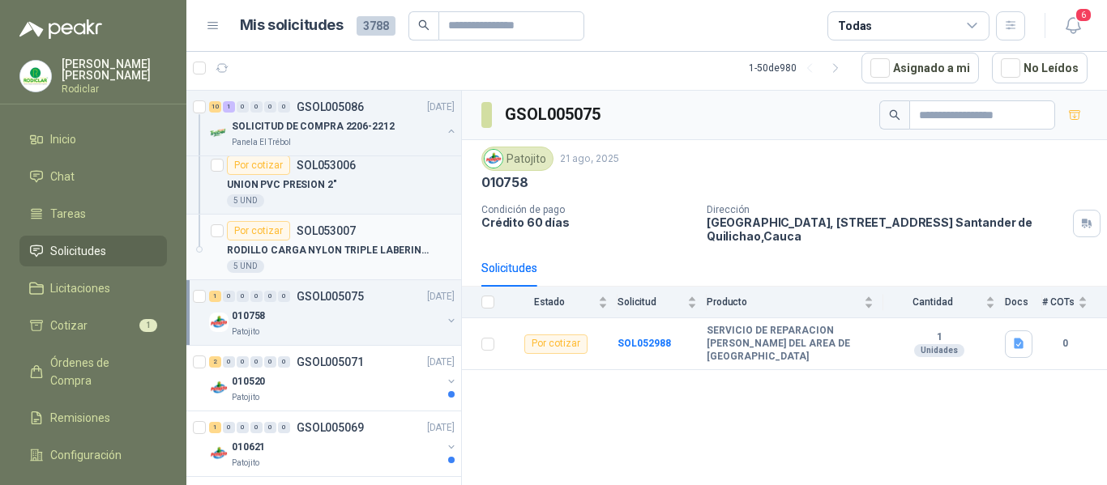
scroll to position [2350, 0]
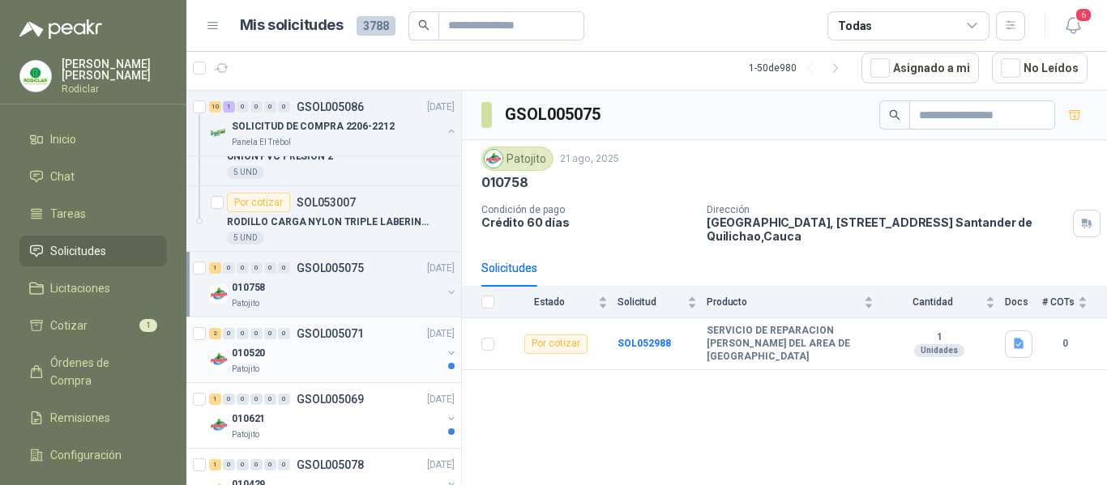
click at [355, 353] on div "010520" at bounding box center [337, 353] width 210 height 19
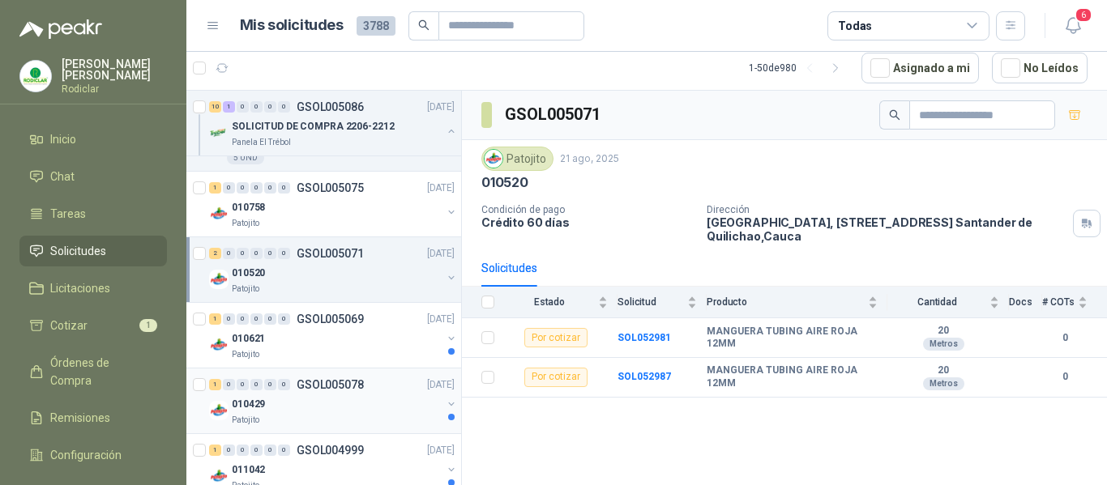
scroll to position [2431, 0]
click at [316, 329] on div "010621" at bounding box center [337, 337] width 210 height 19
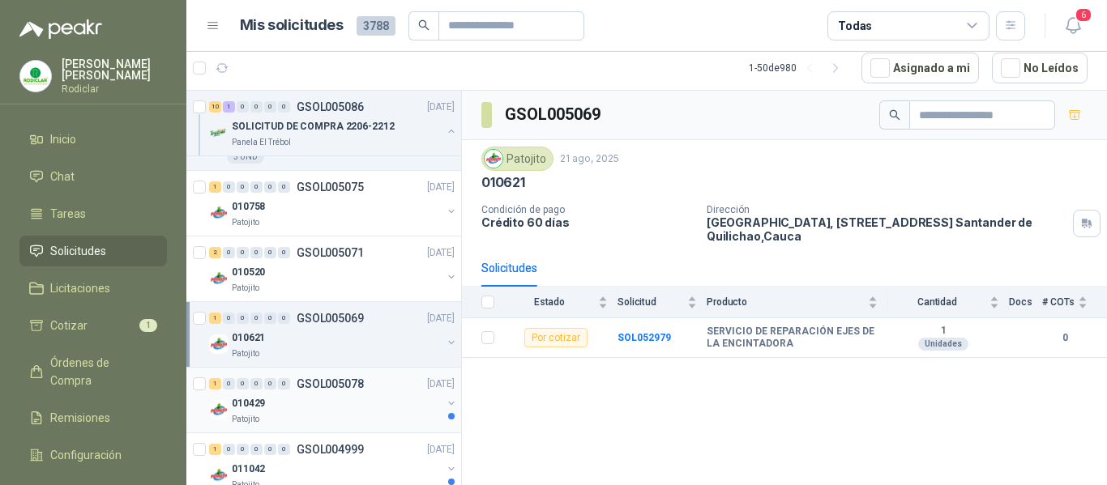
click at [347, 404] on div "010429" at bounding box center [337, 403] width 210 height 19
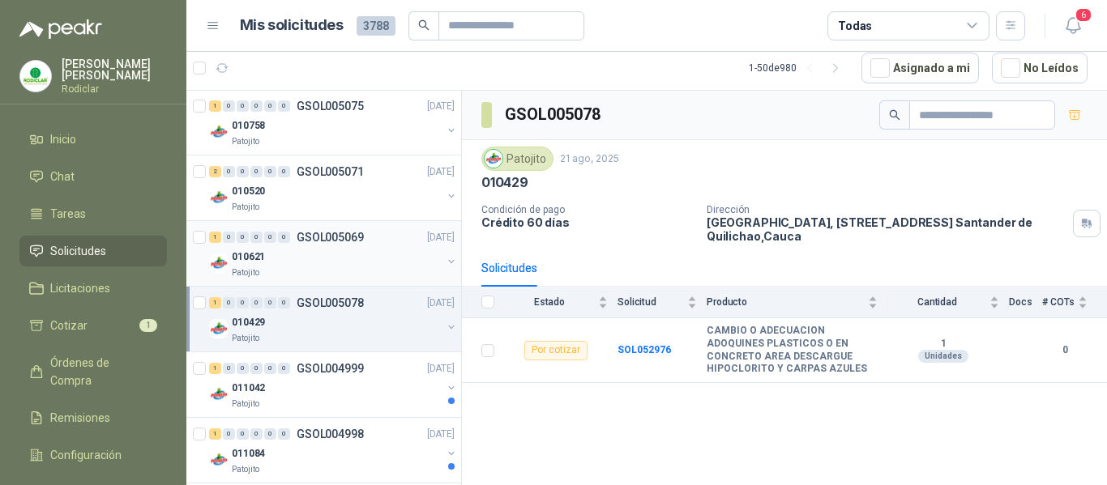
scroll to position [2593, 0]
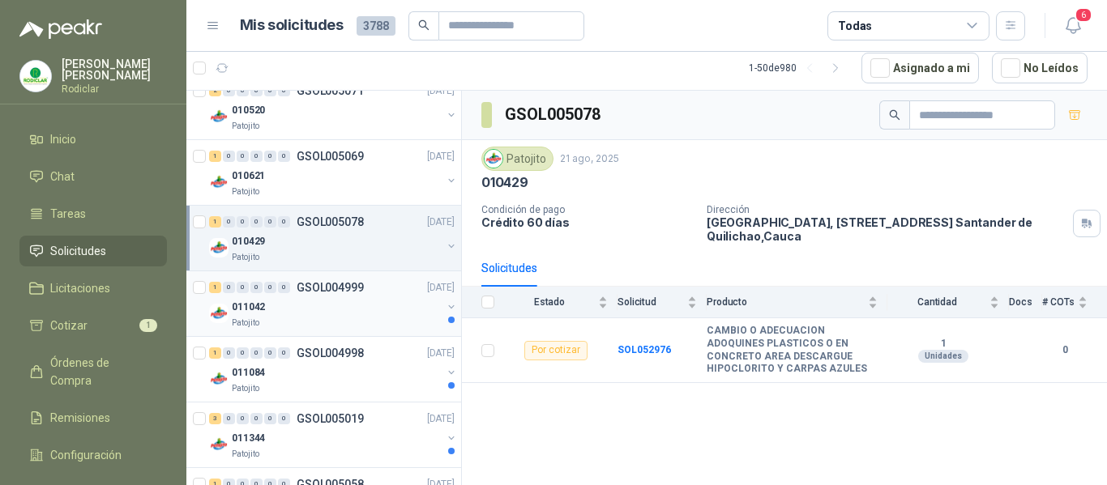
click at [327, 315] on div "011042" at bounding box center [337, 306] width 210 height 19
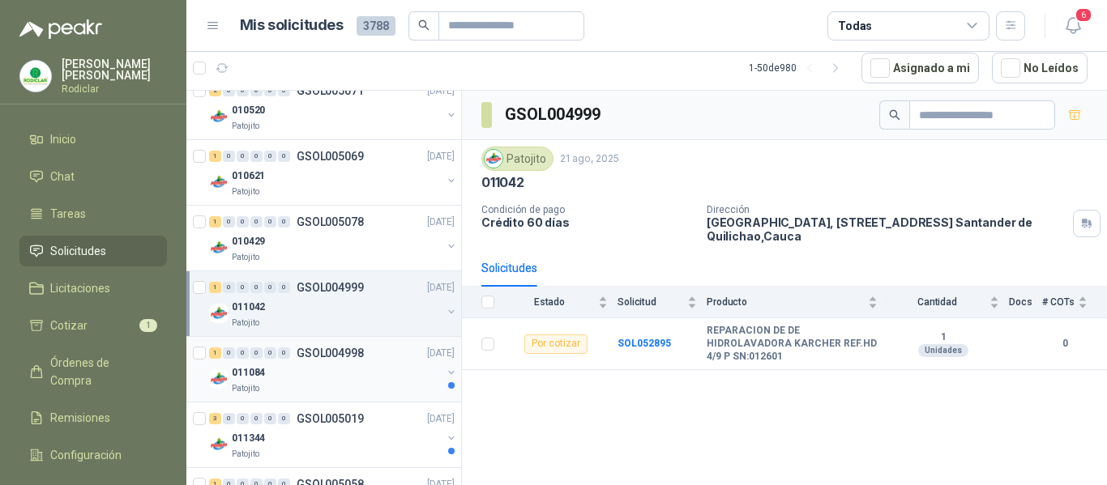
click at [354, 382] on div "011084" at bounding box center [337, 372] width 210 height 19
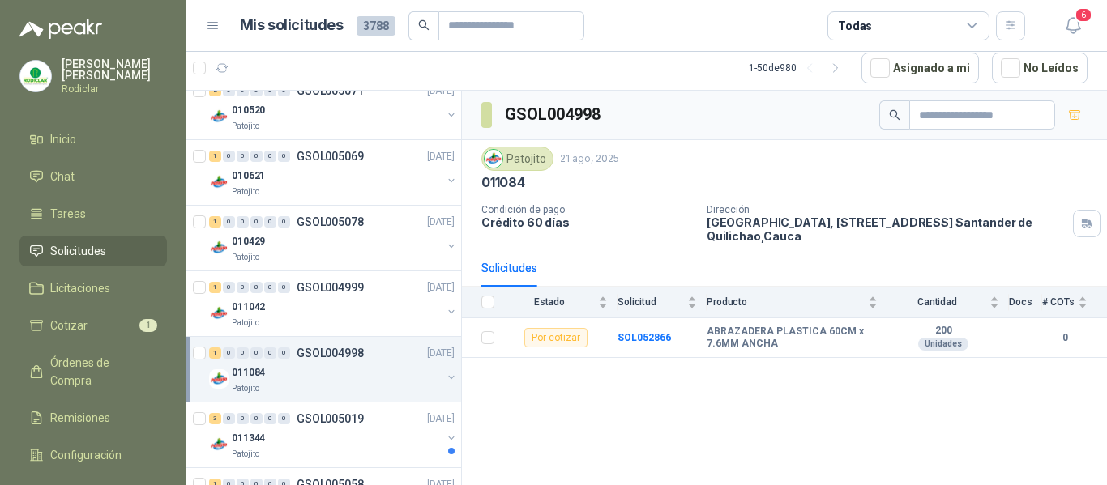
scroll to position [2674, 0]
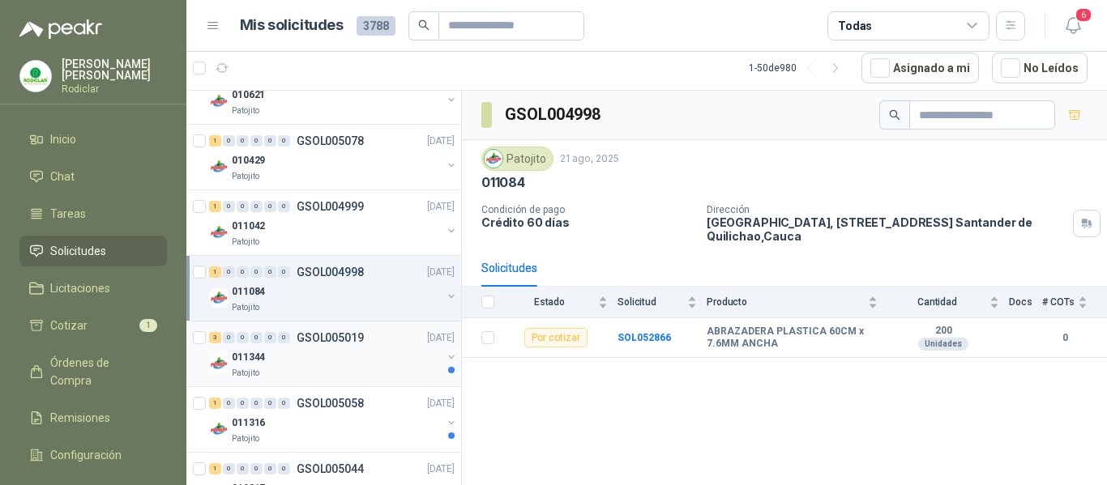
click at [365, 363] on div "011344" at bounding box center [337, 357] width 210 height 19
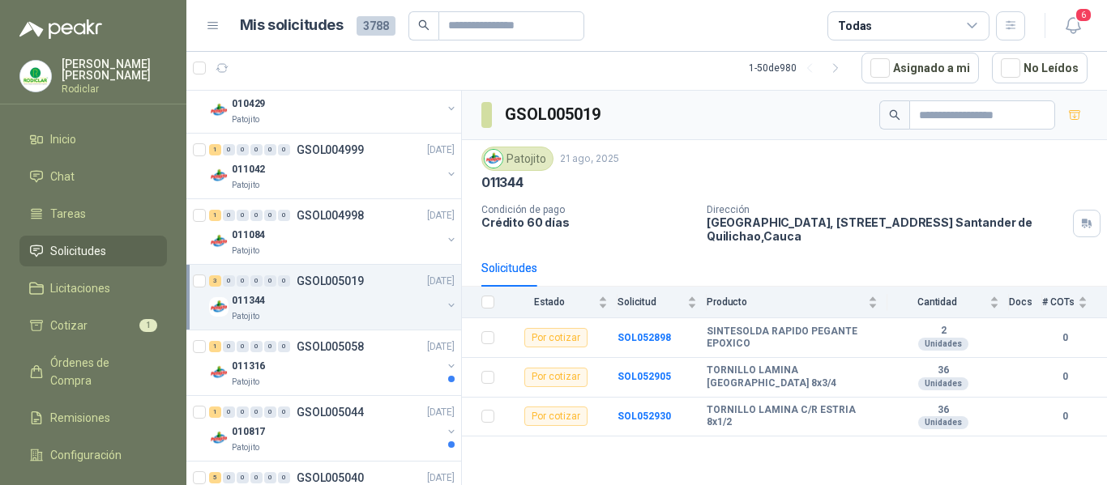
scroll to position [2755, 0]
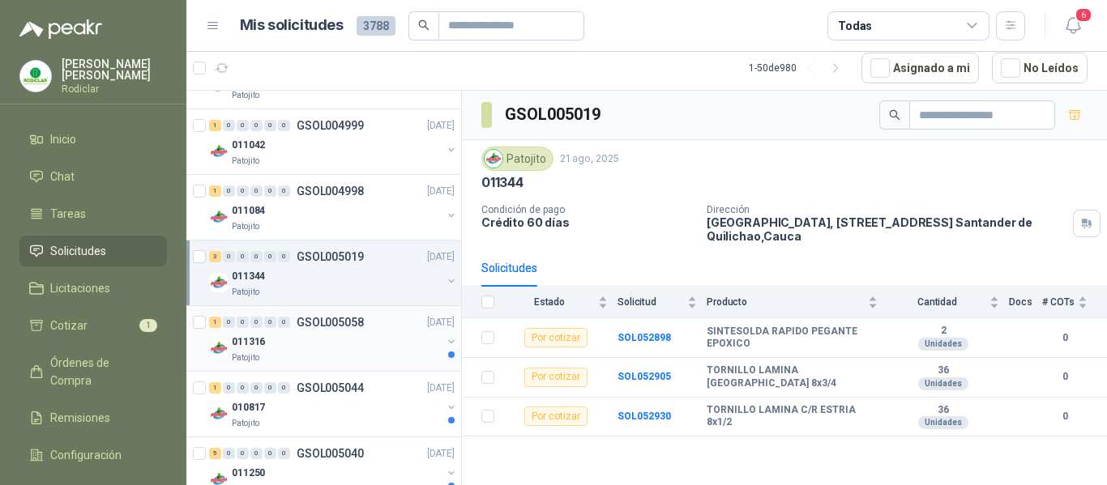
click at [351, 346] on div "011316" at bounding box center [337, 341] width 210 height 19
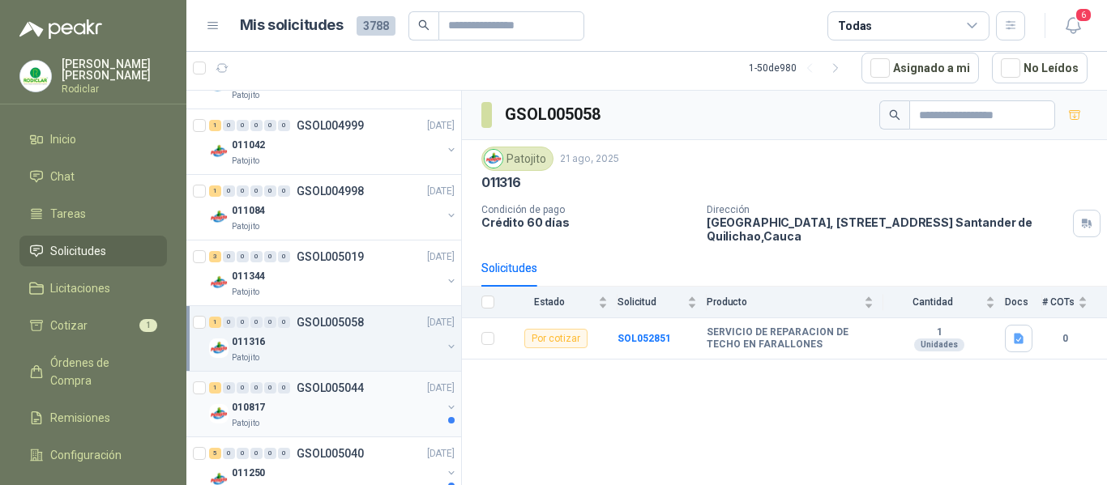
click at [378, 413] on div "010817" at bounding box center [337, 407] width 210 height 19
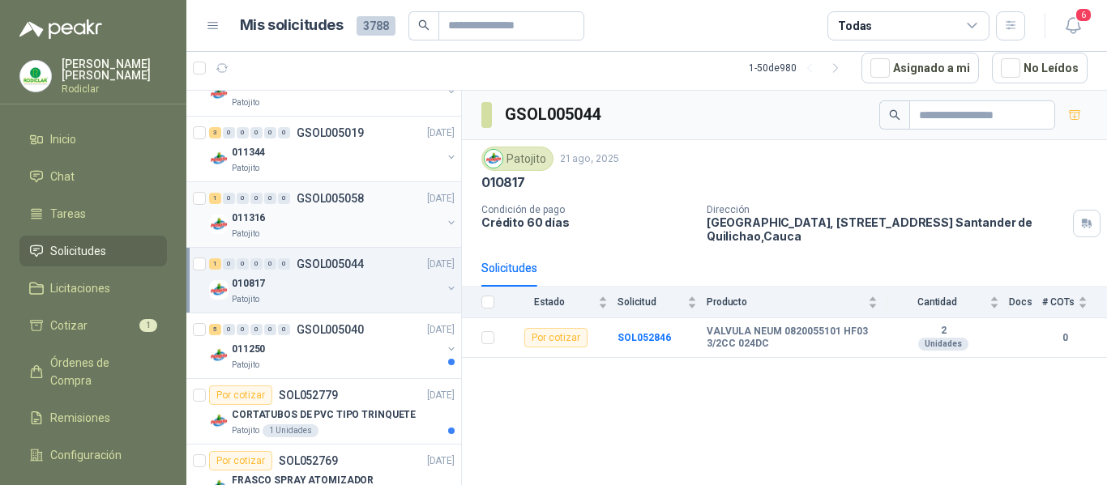
scroll to position [2917, 0]
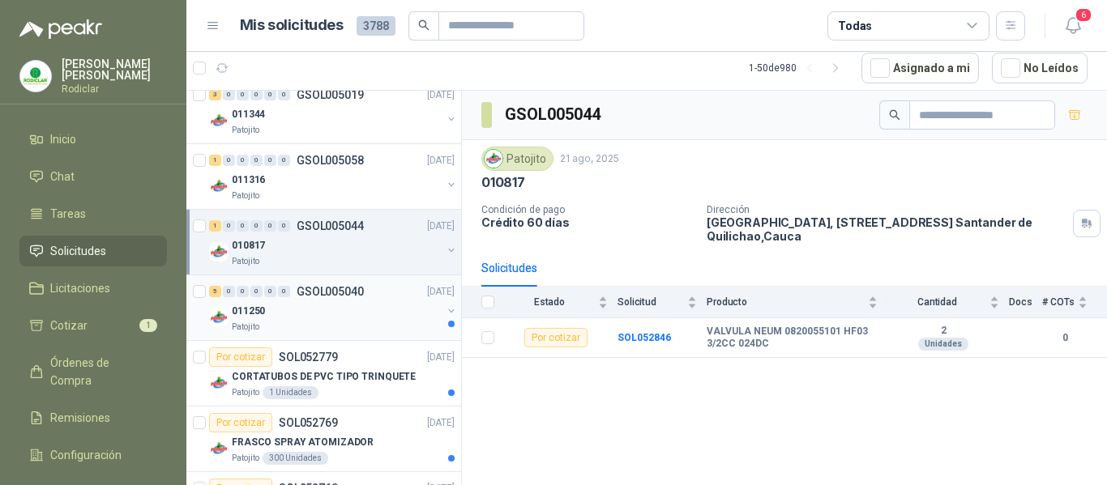
click at [348, 322] on div "Patojito" at bounding box center [337, 327] width 210 height 13
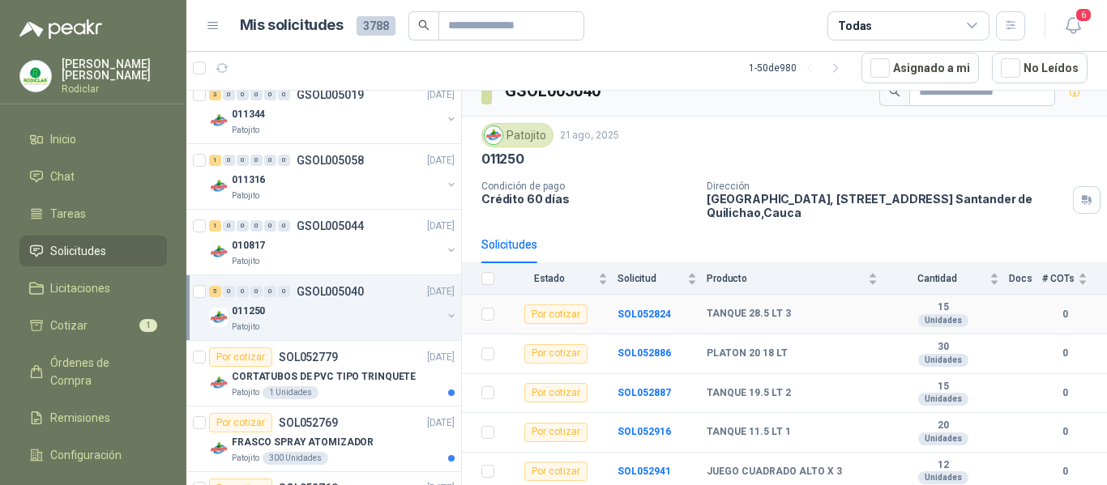
scroll to position [30, 0]
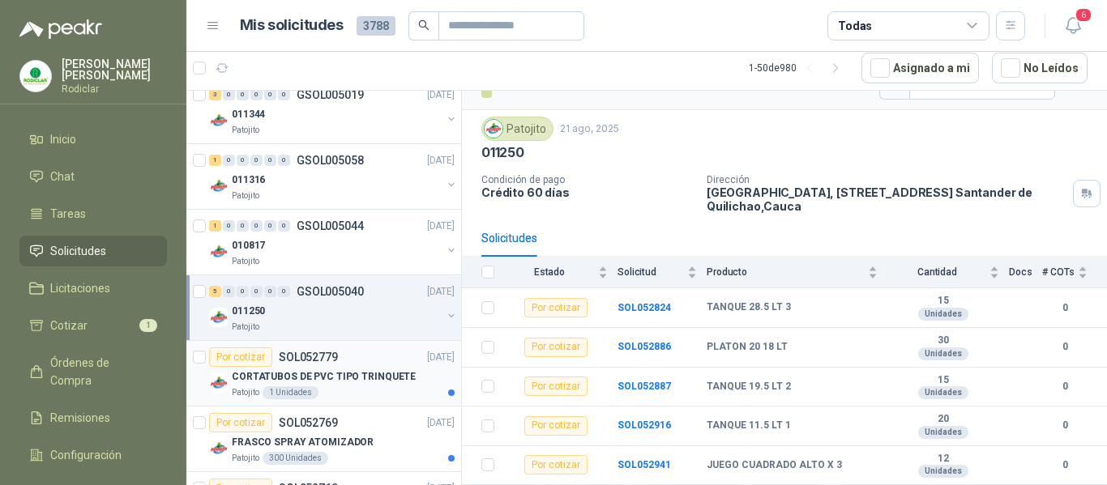
click at [357, 391] on div "Patojito 1 Unidades" at bounding box center [343, 392] width 223 height 13
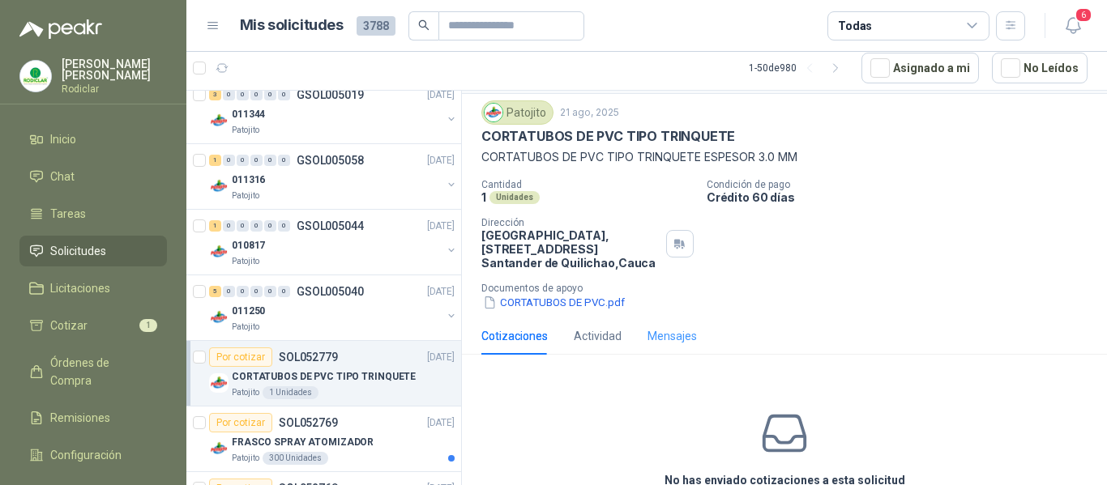
scroll to position [81, 0]
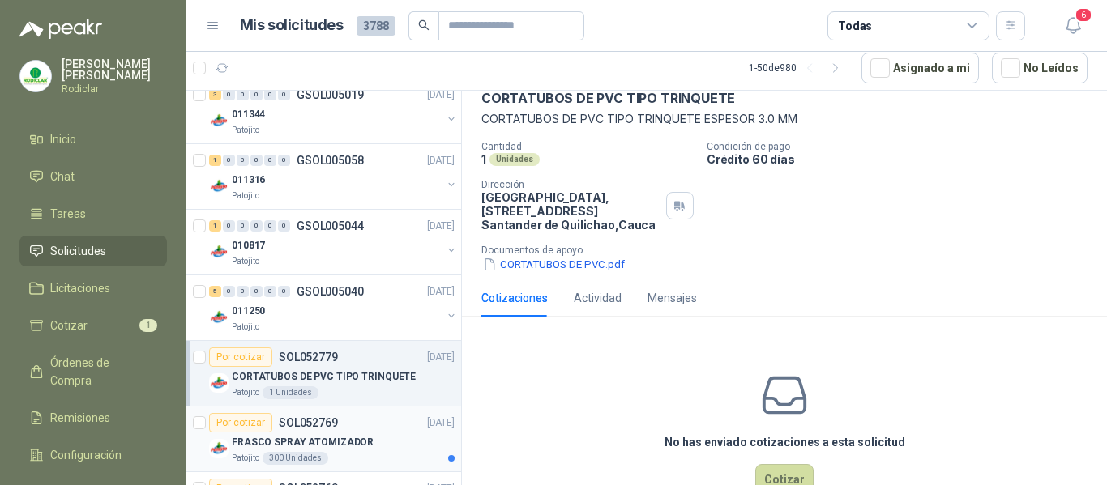
click at [371, 433] on div "FRASCO SPRAY ATOMIZADOR" at bounding box center [343, 442] width 223 height 19
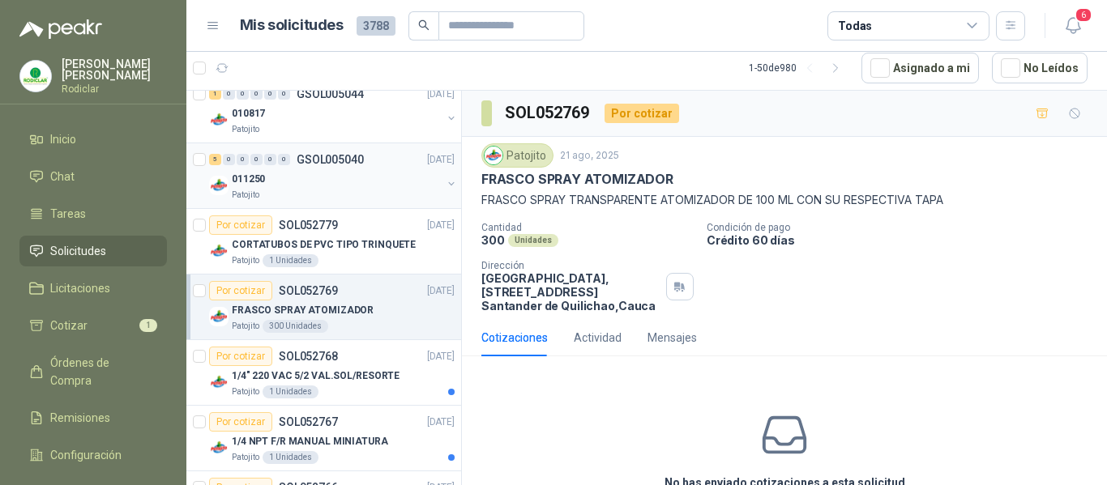
scroll to position [3079, 0]
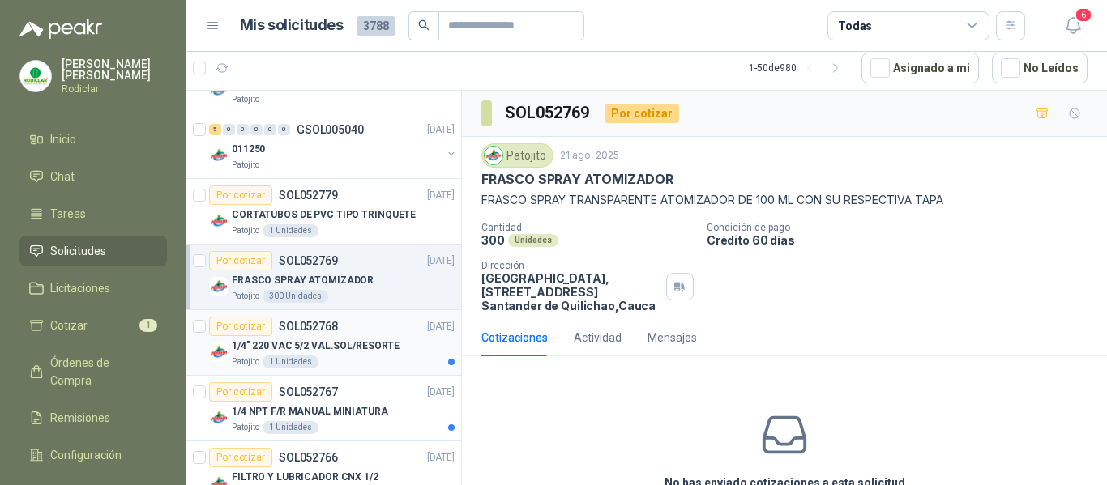
click at [390, 364] on div "Patojito 1 Unidades" at bounding box center [343, 362] width 223 height 13
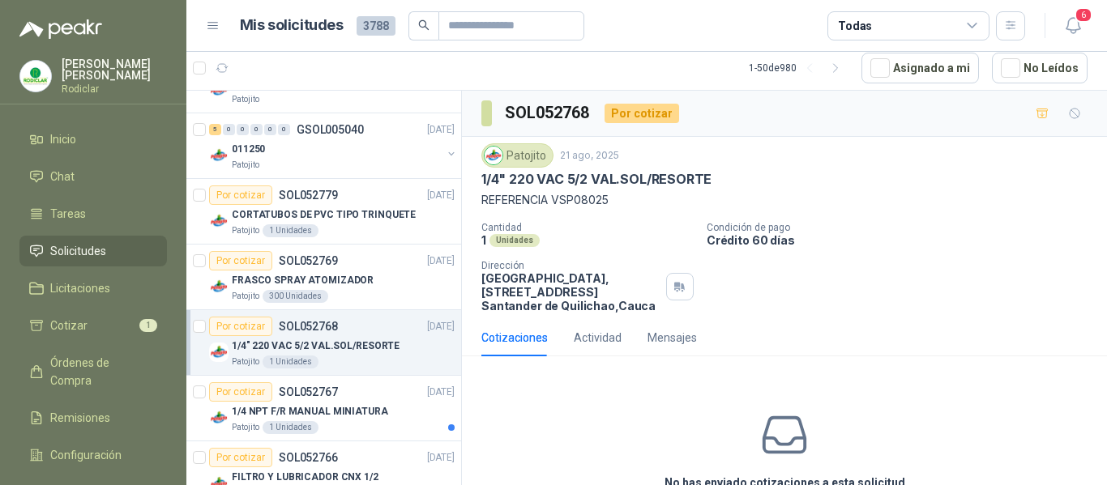
scroll to position [3160, 0]
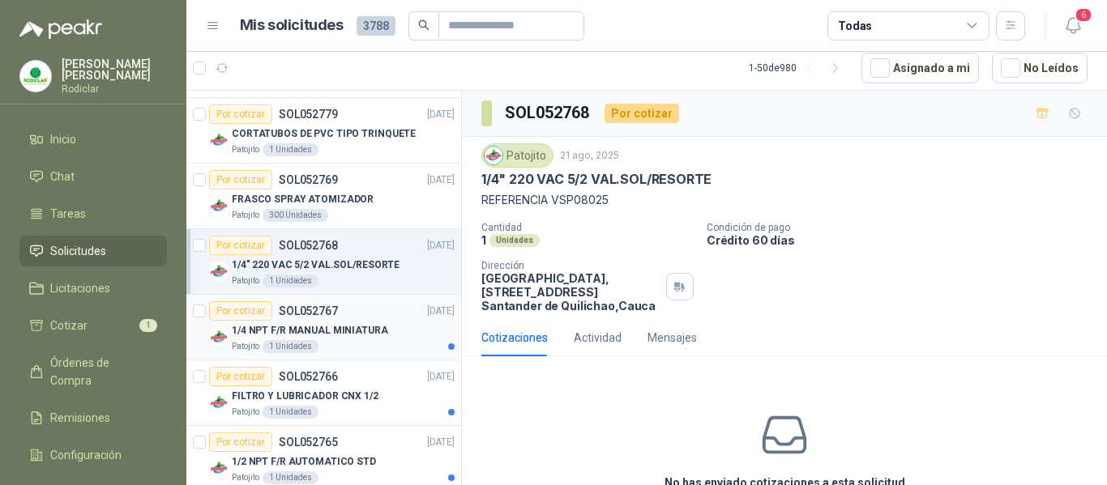
click at [386, 356] on article "Por cotizar SOL052767 [DATE] 1/4 NPT F/R MANUAL MINIATURA Patojito 1 Unidades" at bounding box center [323, 328] width 275 height 66
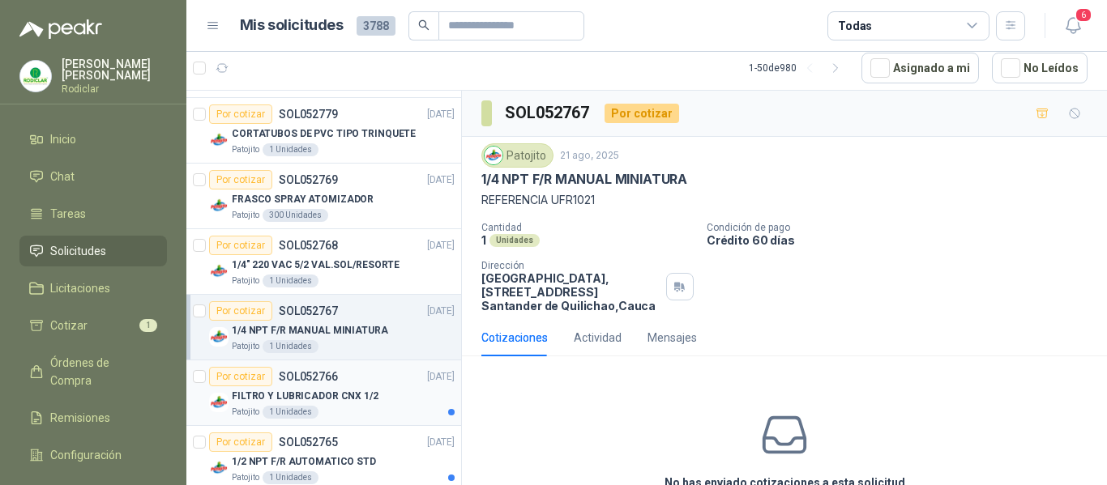
click at [403, 408] on div "Patojito 1 Unidades" at bounding box center [343, 412] width 223 height 13
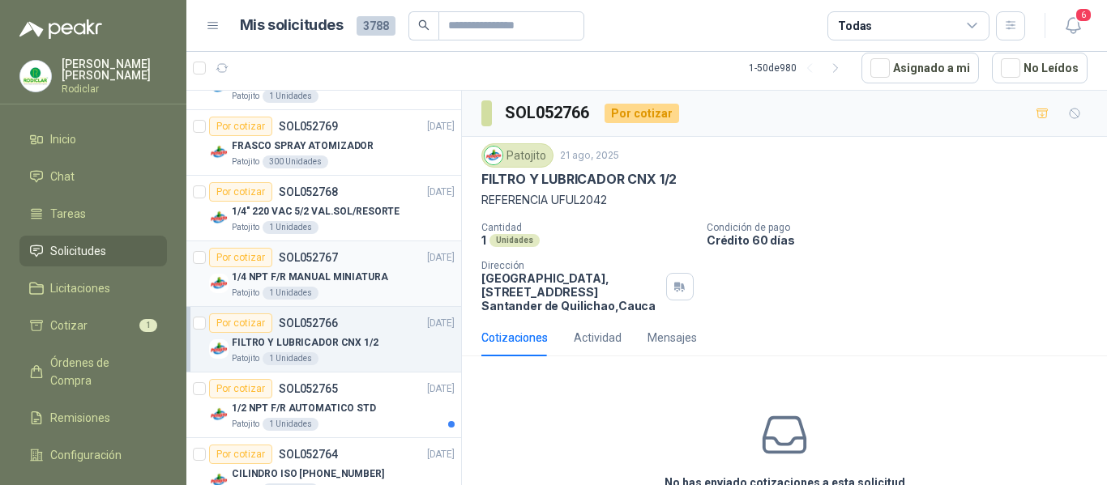
scroll to position [3241, 0]
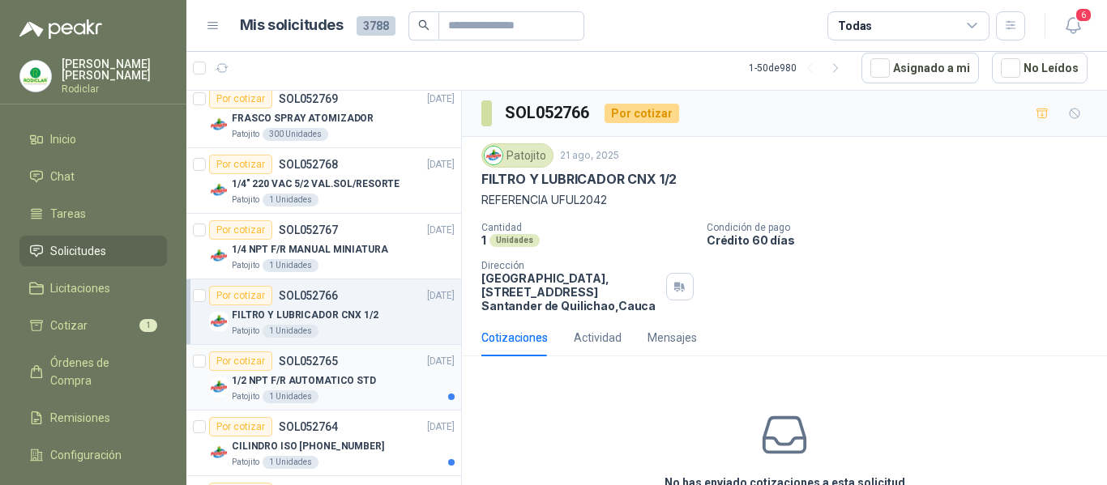
click at [382, 396] on div "Patojito 1 Unidades" at bounding box center [343, 397] width 223 height 13
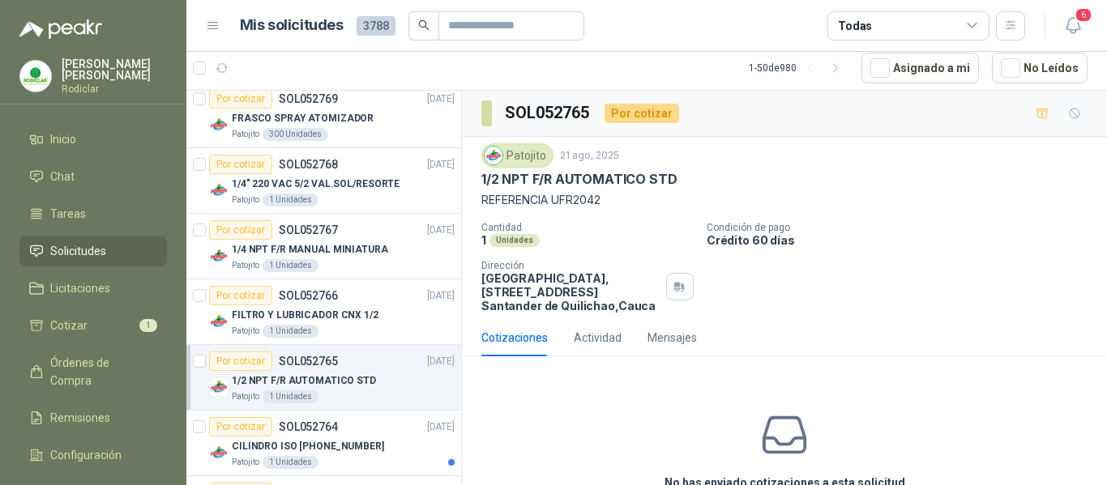
scroll to position [3322, 0]
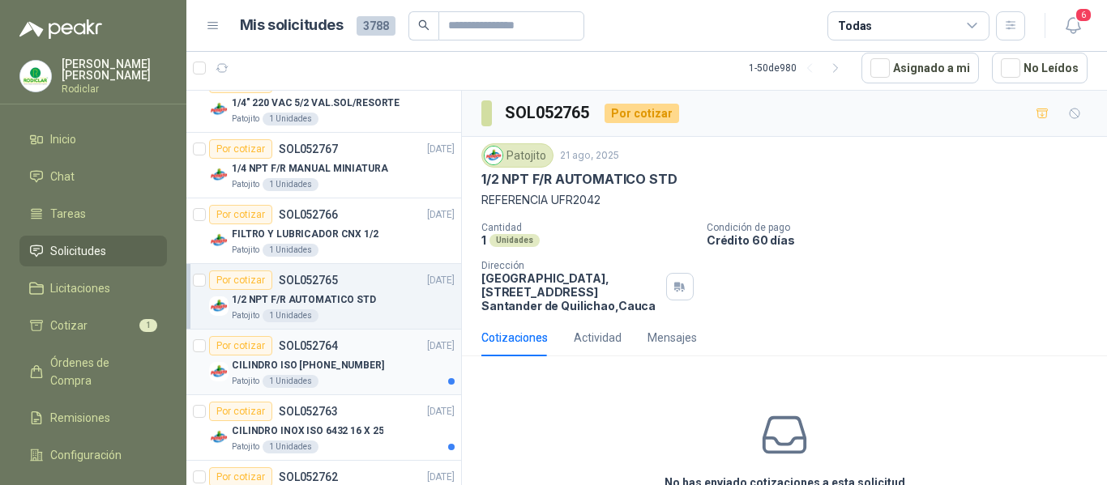
click at [382, 381] on div "Patojito 1 Unidades" at bounding box center [343, 381] width 223 height 13
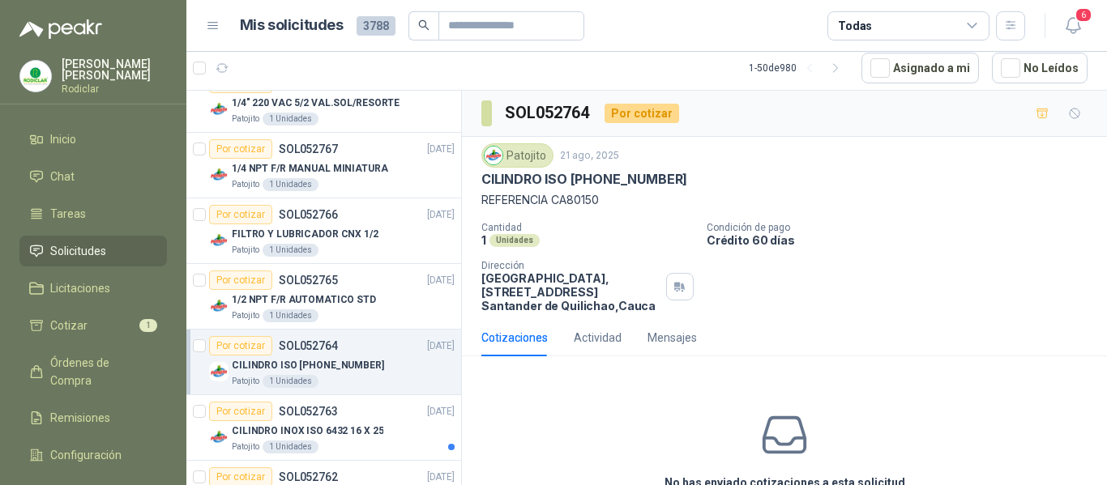
scroll to position [3403, 0]
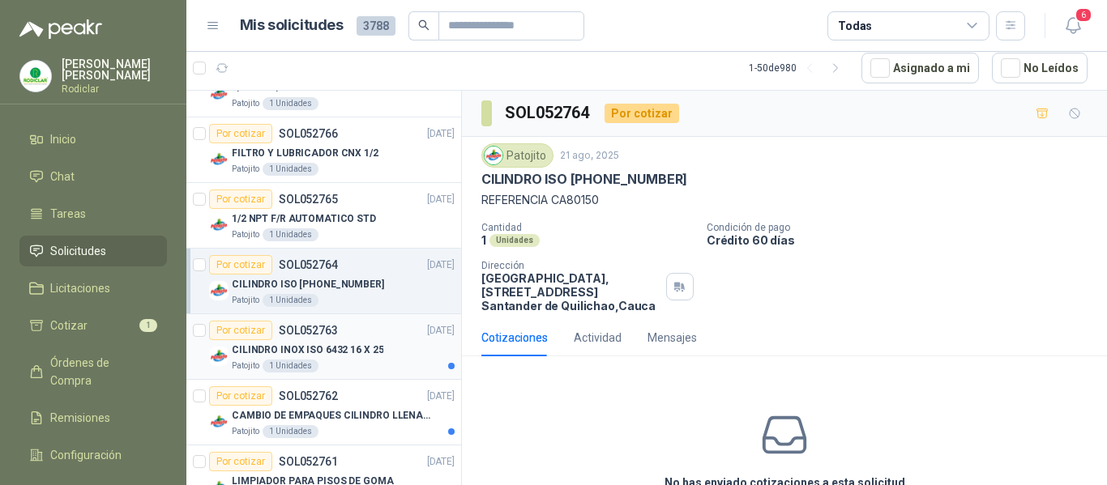
click at [387, 370] on div "Patojito 1 Unidades" at bounding box center [343, 366] width 223 height 13
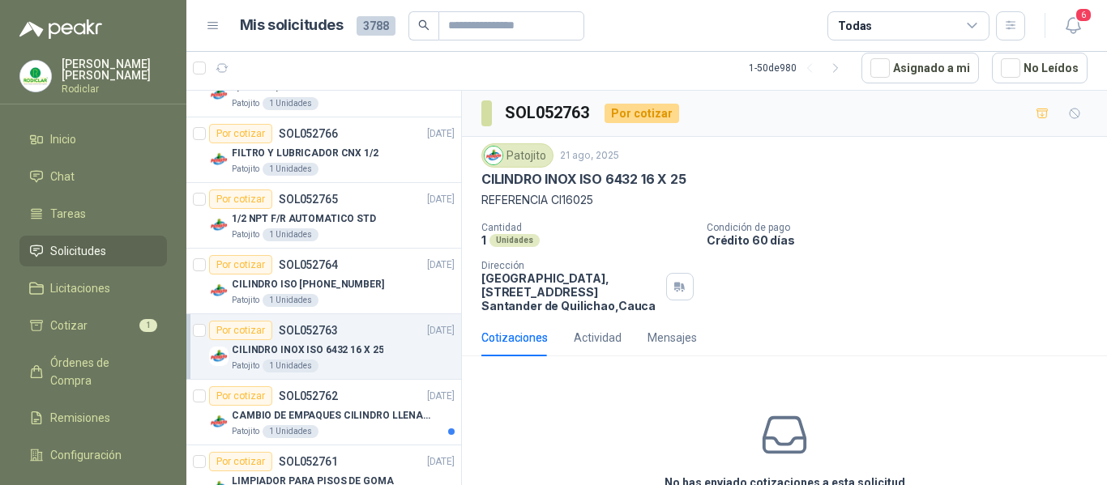
scroll to position [3484, 0]
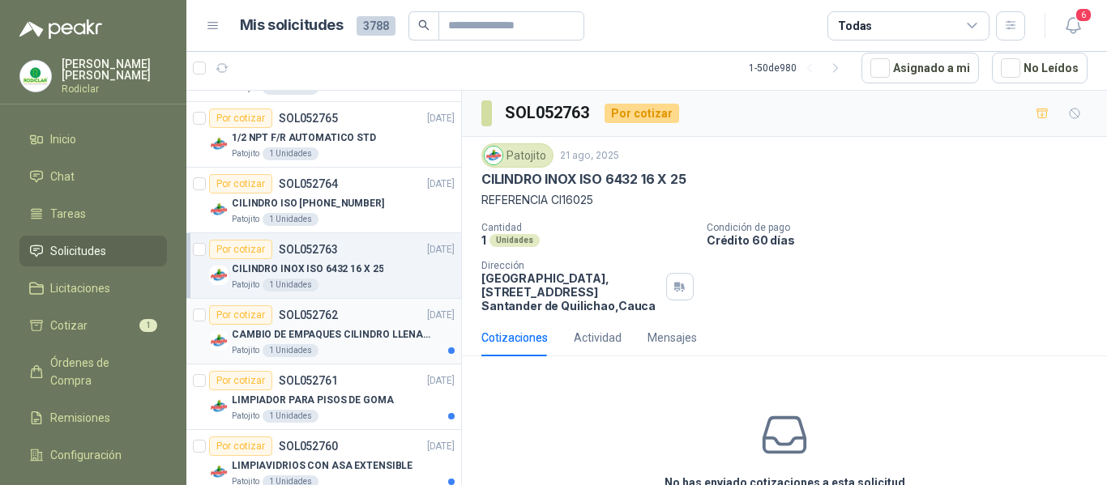
click at [387, 358] on article "Por cotizar SOL052762 [DATE] CAMBIO DE EMPAQUES CILINDRO LLENADORA MANUALNUAL P…" at bounding box center [323, 332] width 275 height 66
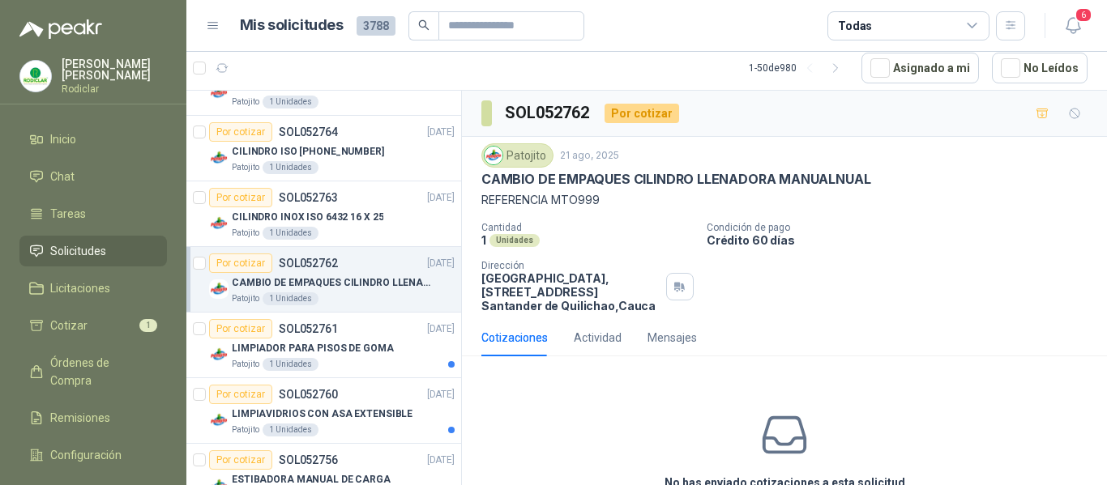
scroll to position [3565, 0]
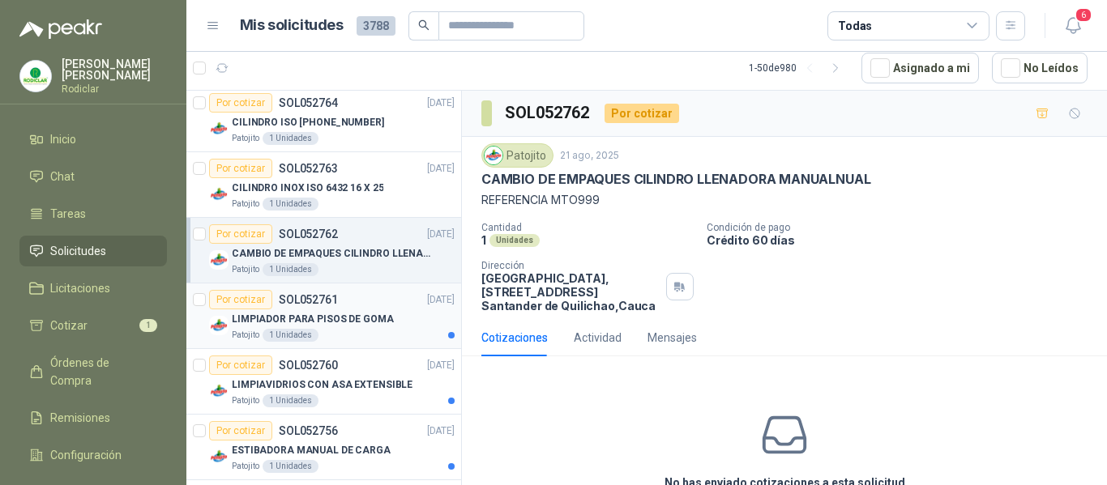
click at [387, 329] on div "Patojito 1 Unidades" at bounding box center [343, 335] width 223 height 13
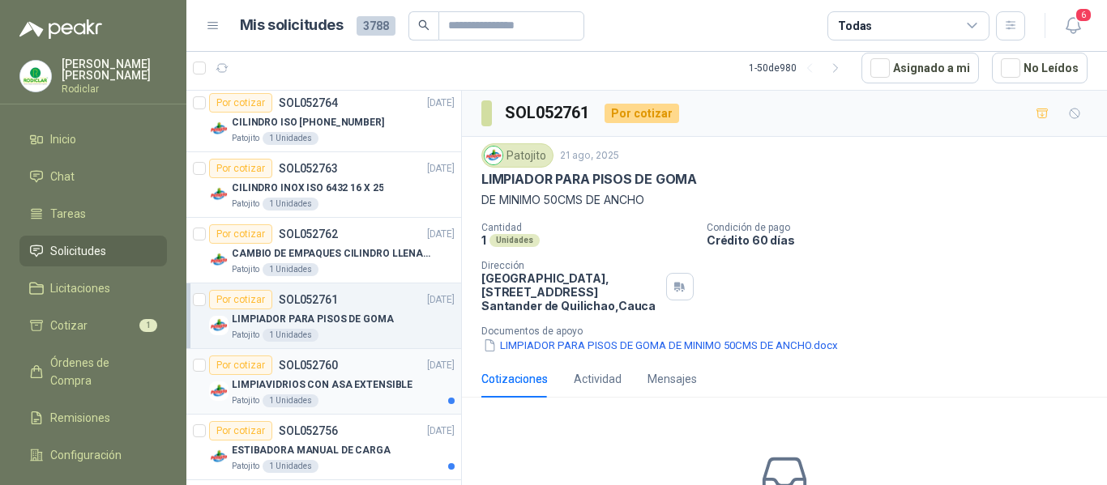
click at [401, 399] on div "Patojito 1 Unidades" at bounding box center [343, 401] width 223 height 13
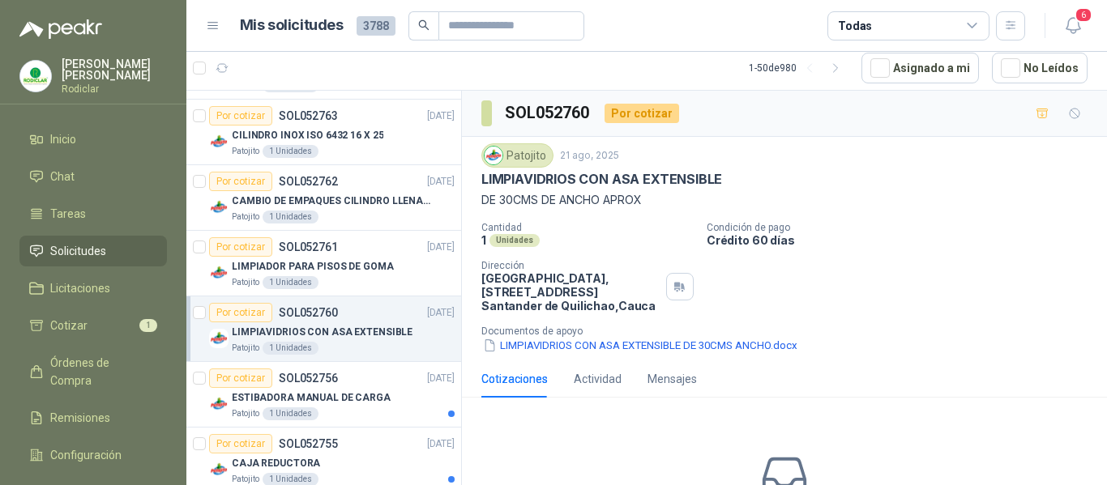
scroll to position [3646, 0]
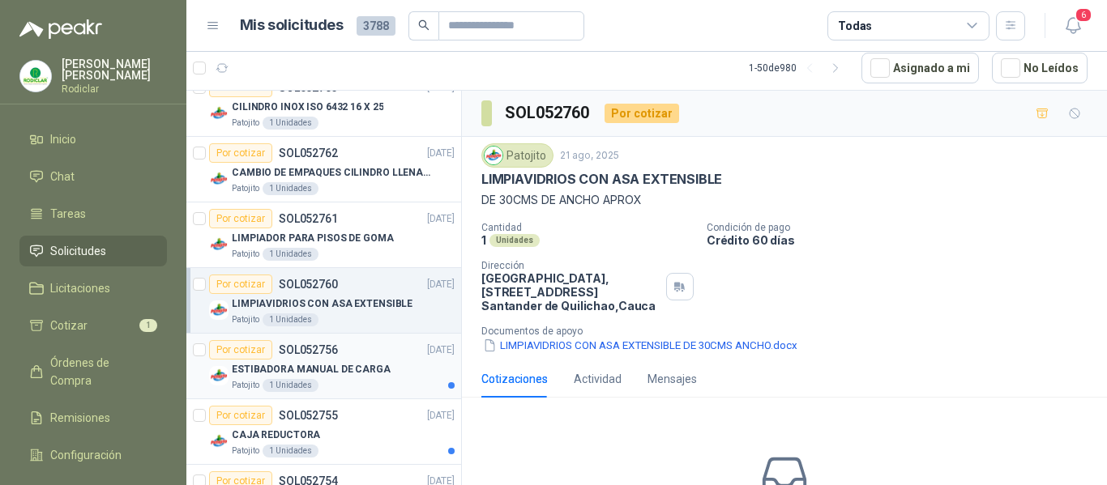
click at [398, 366] on div "ESTIBADORA MANUAL DE CARGA" at bounding box center [343, 369] width 223 height 19
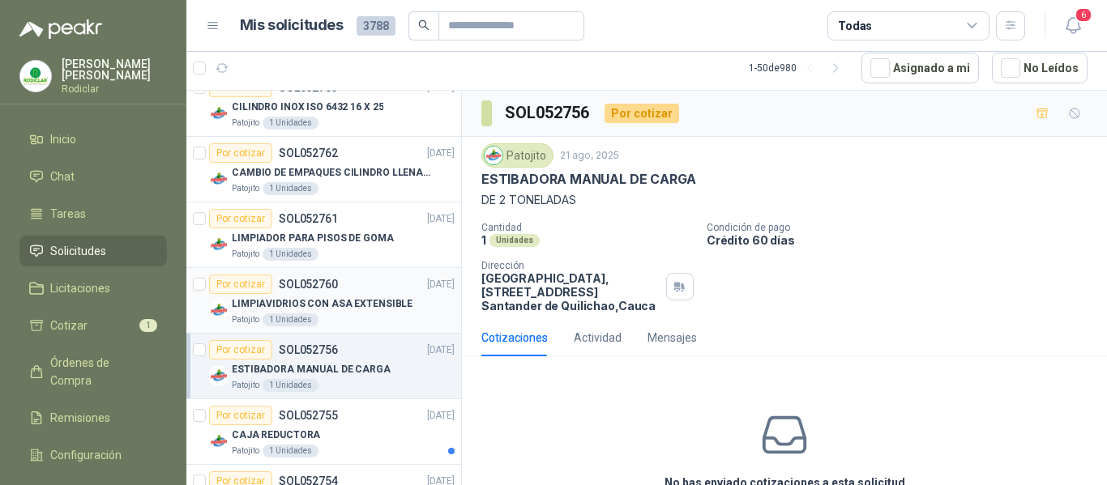
click at [351, 325] on div "Patojito 1 Unidades" at bounding box center [343, 320] width 223 height 13
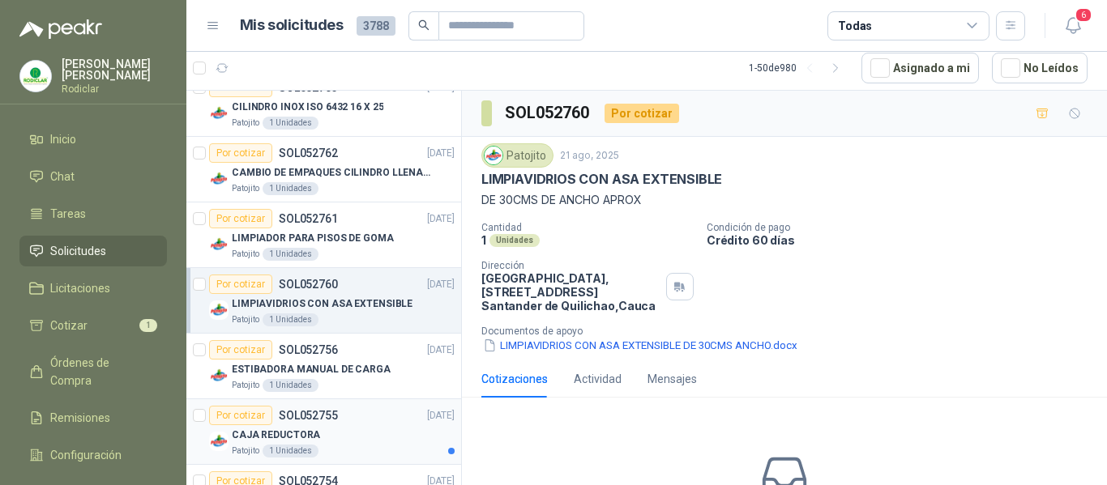
click at [391, 441] on div "CAJA REDUCTORA" at bounding box center [343, 434] width 223 height 19
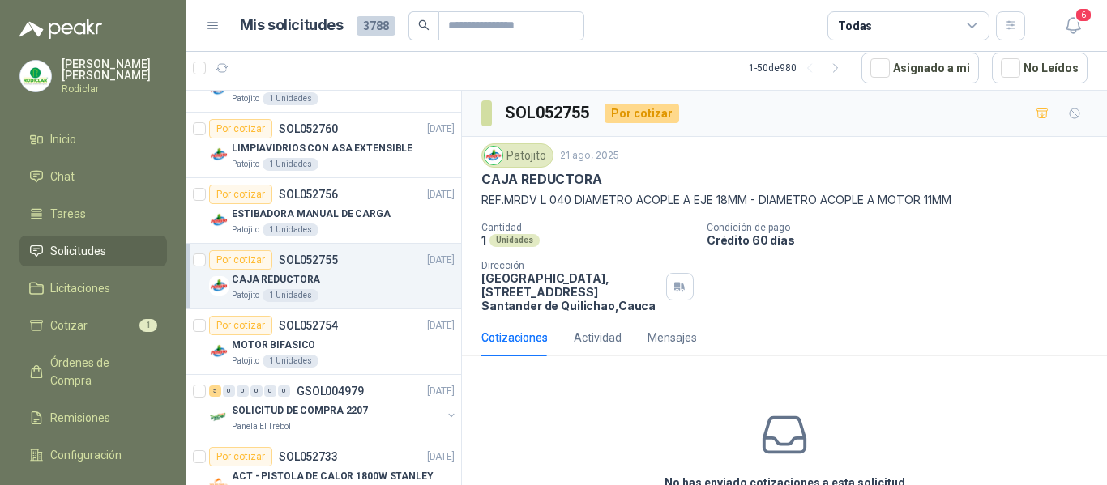
scroll to position [3808, 0]
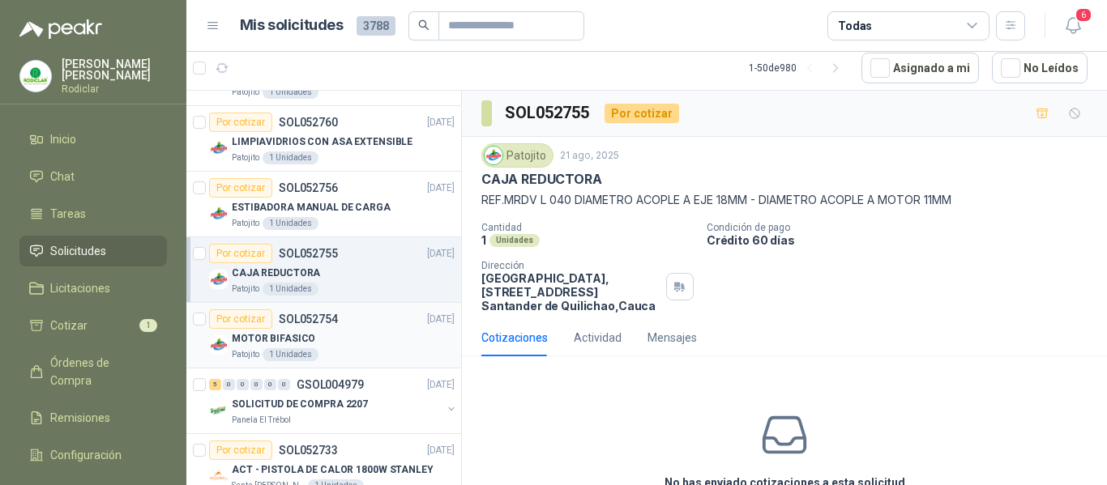
click at [359, 321] on div "Por cotizar SOL052754 [DATE]" at bounding box center [332, 319] width 246 height 19
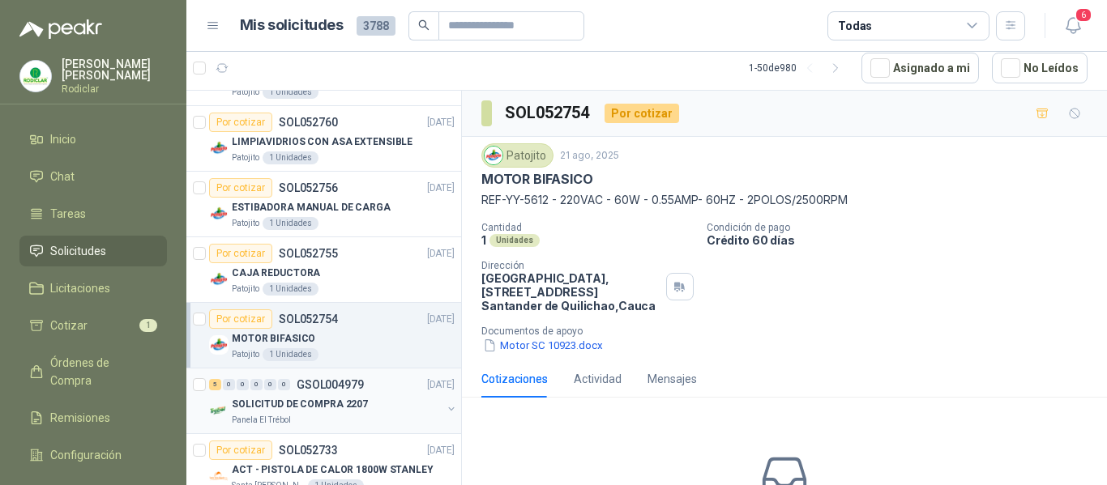
click at [371, 385] on div "5 0 0 0 0 0 GSOL004979 [DATE]" at bounding box center [333, 384] width 249 height 19
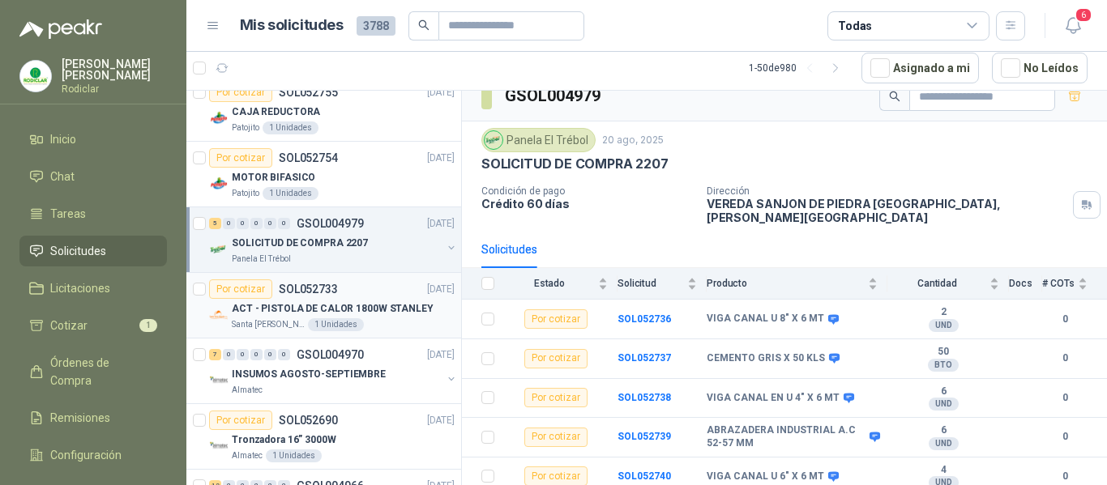
scroll to position [3970, 0]
click at [368, 297] on div "Por cotizar SOL052733 [DATE]" at bounding box center [332, 288] width 246 height 19
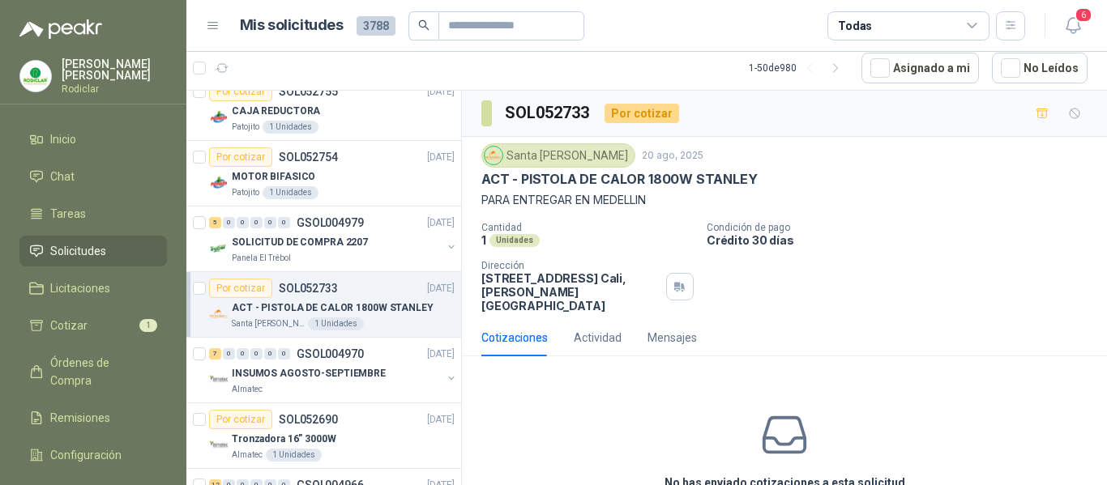
scroll to position [4051, 0]
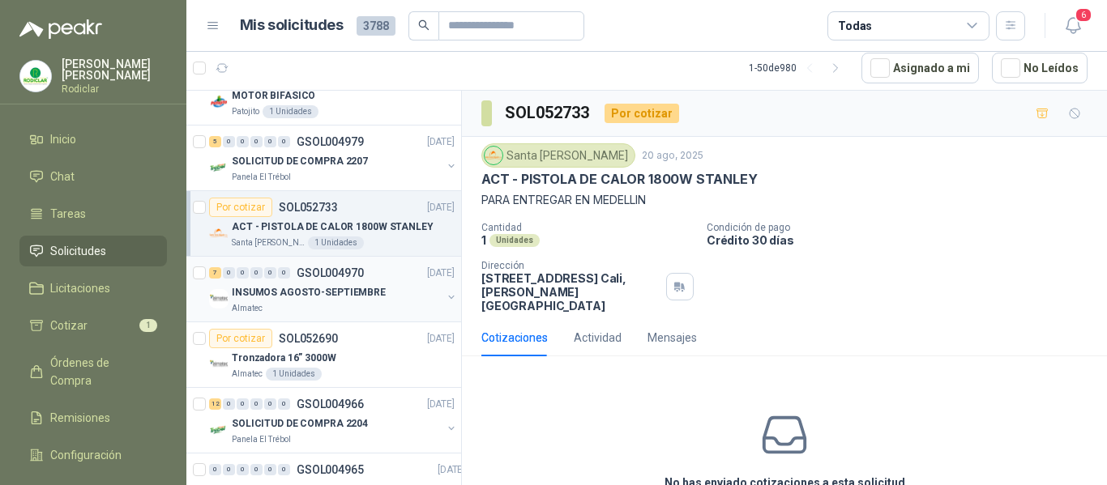
click at [380, 292] on div "INSUMOS AGOSTO-SEPTIEMBRE" at bounding box center [337, 292] width 210 height 19
